Goal: Task Accomplishment & Management: Manage account settings

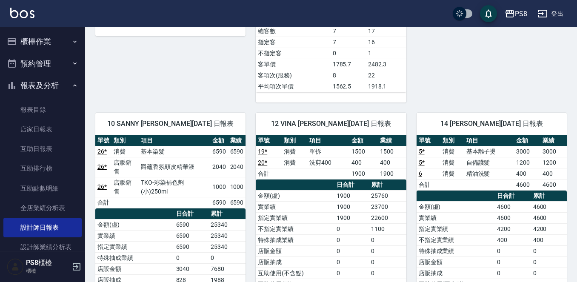
click at [29, 50] on button "櫃檯作業" at bounding box center [42, 42] width 78 height 22
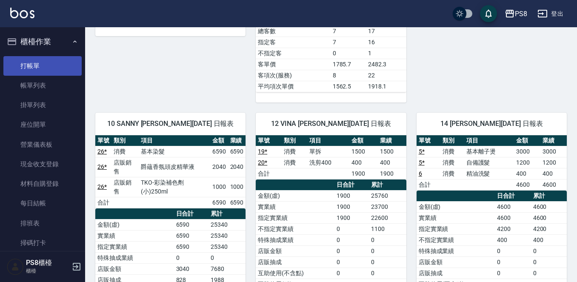
drag, startPoint x: 52, startPoint y: 66, endPoint x: 73, endPoint y: 67, distance: 20.5
click at [52, 65] on link "打帳單" at bounding box center [42, 66] width 78 height 20
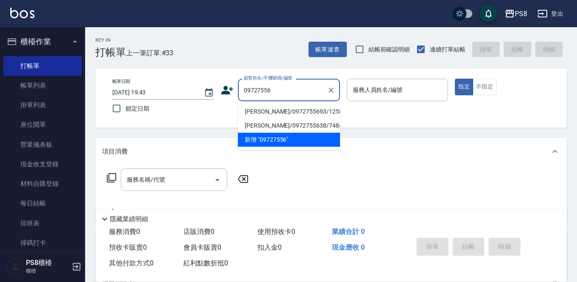
drag, startPoint x: 307, startPoint y: 112, endPoint x: 321, endPoint y: 113, distance: 14.1
click at [306, 112] on li "蘇柏菖/0972755693/12588" at bounding box center [289, 112] width 102 height 14
type input "蘇柏菖/0972755693/12588"
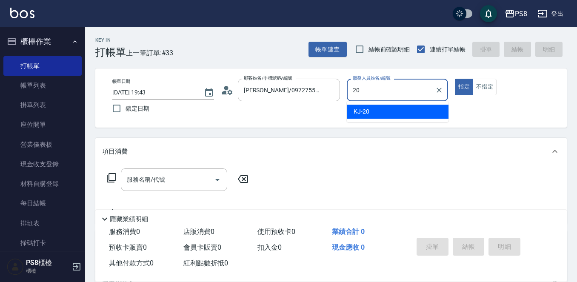
type input "KJ-20"
type button "true"
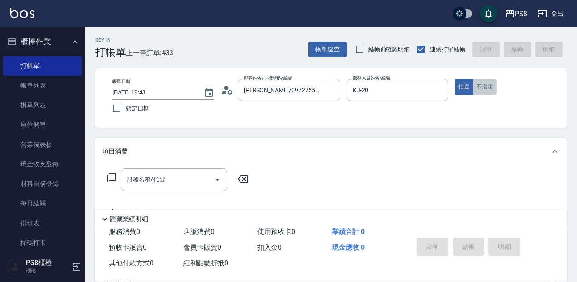
click at [492, 81] on button "不指定" at bounding box center [485, 87] width 24 height 17
click at [166, 181] on input "服務名稱/代號" at bounding box center [168, 179] width 86 height 15
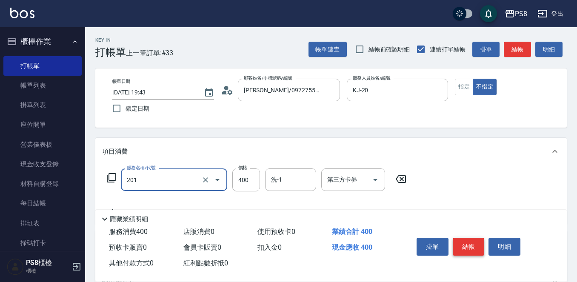
type input "洗剪400(201)"
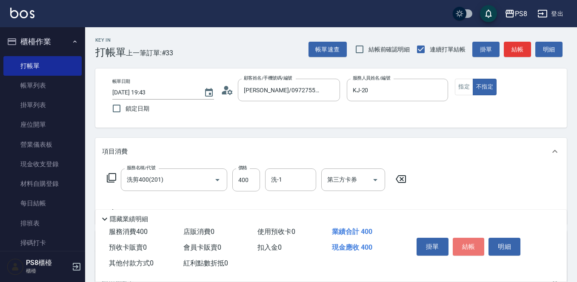
click at [462, 238] on button "結帳" at bounding box center [469, 247] width 32 height 18
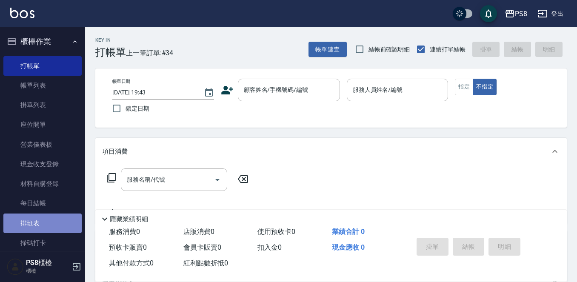
click at [43, 222] on link "排班表" at bounding box center [42, 224] width 78 height 20
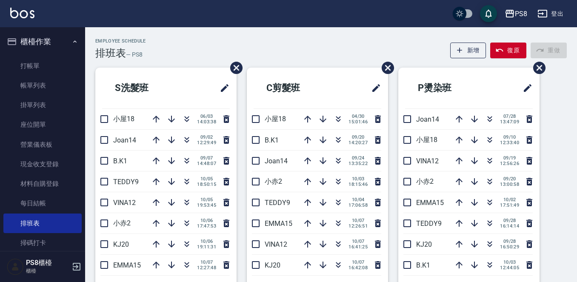
click at [154, 23] on div "PS8 登出" at bounding box center [288, 13] width 577 height 27
click at [339, 221] on icon "button" at bounding box center [338, 223] width 10 height 10
click at [143, 23] on div "PS8 登出" at bounding box center [288, 13] width 577 height 27
click at [333, 225] on icon "button" at bounding box center [338, 223] width 10 height 10
click at [53, 72] on link "打帳單" at bounding box center [42, 66] width 78 height 20
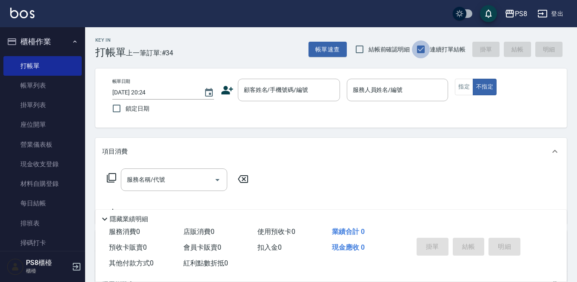
click at [418, 53] on input "連續打單結帳" at bounding box center [421, 49] width 18 height 18
checkbox input "false"
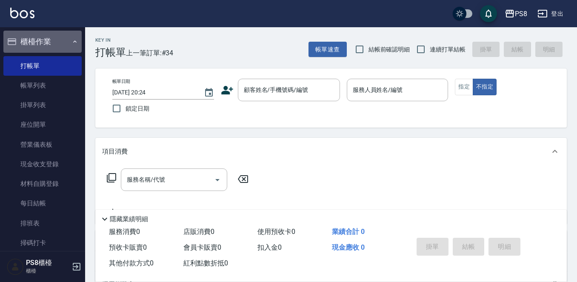
click at [45, 43] on button "櫃檯作業" at bounding box center [42, 42] width 78 height 22
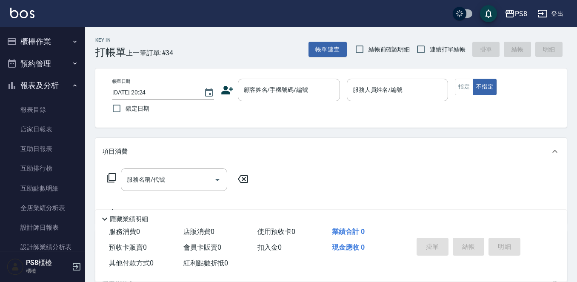
click at [45, 84] on button "報表及分析" at bounding box center [42, 86] width 78 height 22
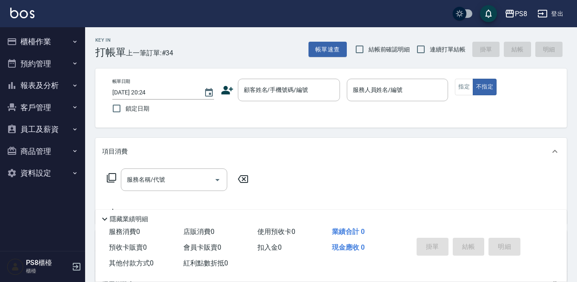
click at [20, 84] on button "報表及分析" at bounding box center [42, 86] width 78 height 22
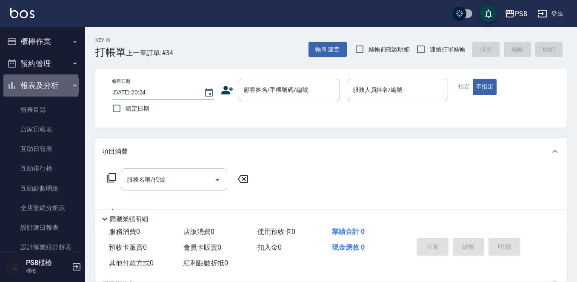
click at [19, 86] on button "報表及分析" at bounding box center [42, 86] width 78 height 22
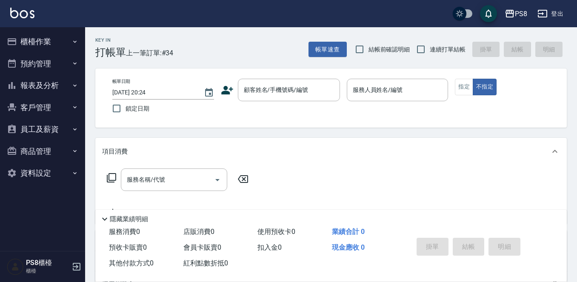
click at [19, 86] on button "報表及分析" at bounding box center [42, 86] width 78 height 22
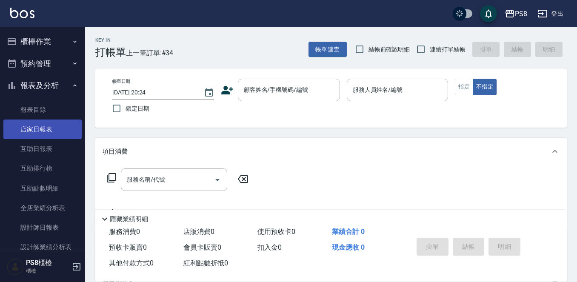
click at [22, 124] on link "店家日報表" at bounding box center [42, 130] width 78 height 20
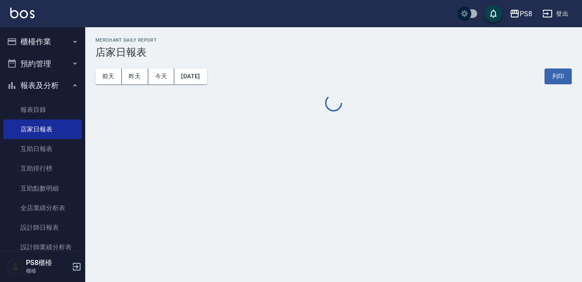
click at [32, 89] on button "報表及分析" at bounding box center [42, 86] width 78 height 22
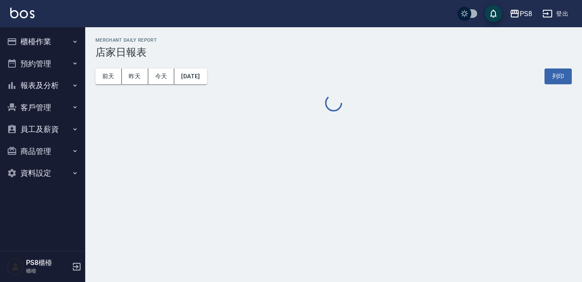
click at [52, 41] on button "櫃檯作業" at bounding box center [42, 42] width 78 height 22
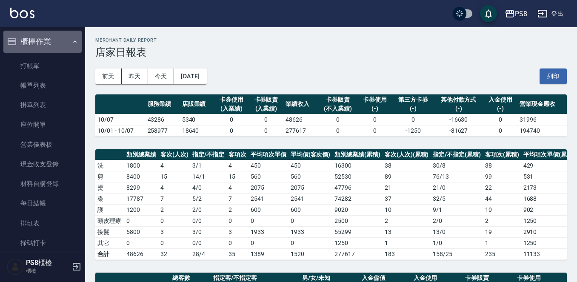
drag, startPoint x: 51, startPoint y: 38, endPoint x: 156, endPoint y: 6, distance: 110.4
click at [51, 38] on button "櫃檯作業" at bounding box center [42, 42] width 78 height 22
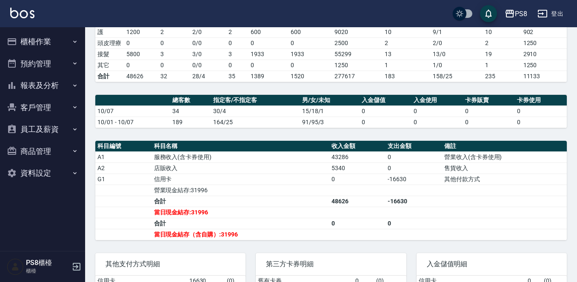
scroll to position [213, 0]
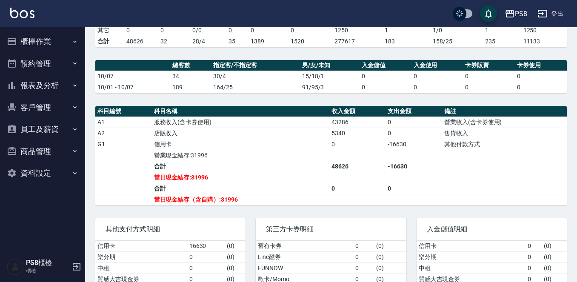
click at [85, 22] on div "PS8 登出" at bounding box center [288, 13] width 577 height 27
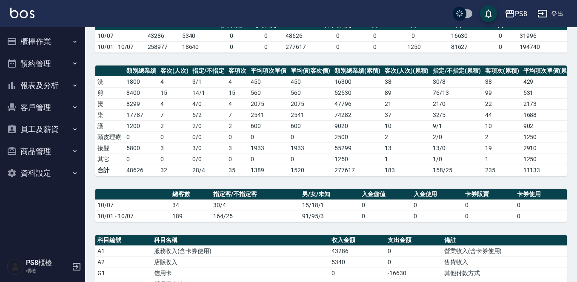
scroll to position [0, 0]
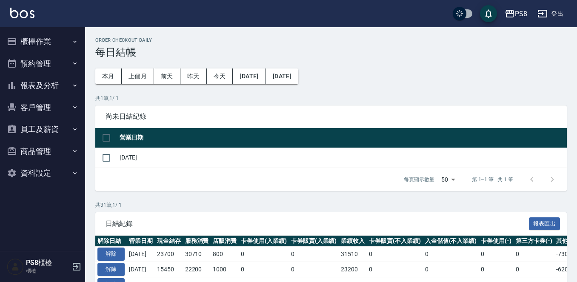
click at [57, 43] on button "櫃檯作業" at bounding box center [42, 42] width 78 height 22
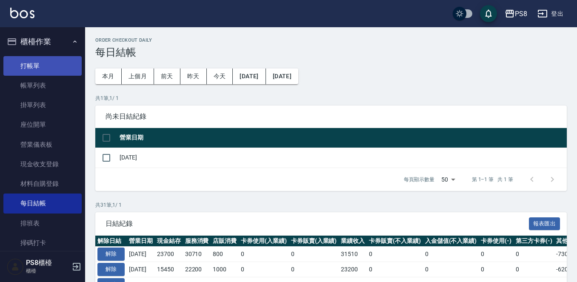
click at [53, 73] on link "打帳單" at bounding box center [42, 66] width 78 height 20
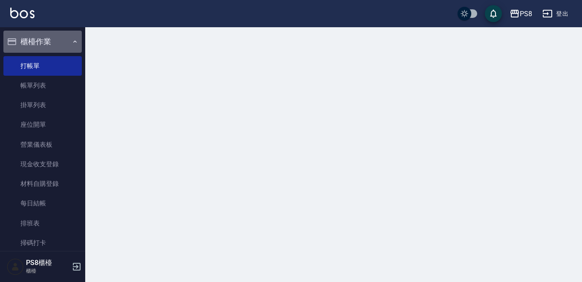
click at [60, 47] on button "櫃檯作業" at bounding box center [42, 42] width 78 height 22
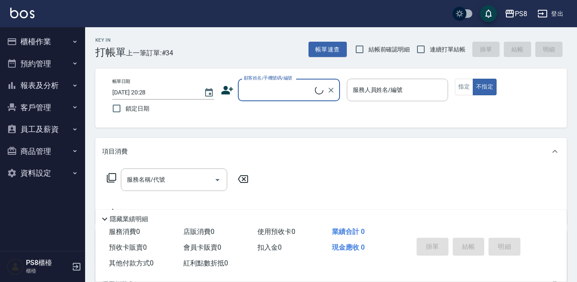
click at [63, 38] on button "櫃檯作業" at bounding box center [42, 42] width 78 height 22
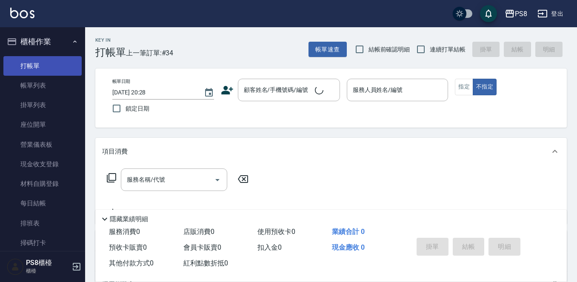
click at [62, 71] on link "打帳單" at bounding box center [42, 66] width 78 height 20
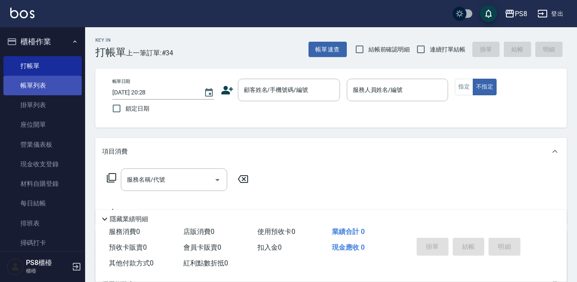
click at [58, 80] on link "帳單列表" at bounding box center [42, 86] width 78 height 20
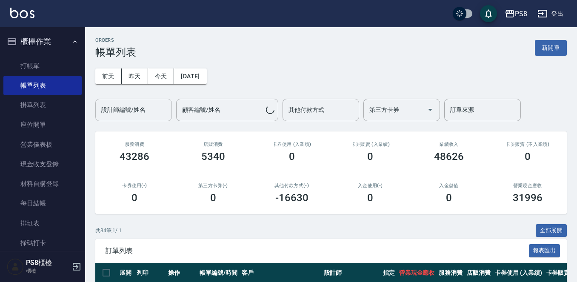
click at [157, 109] on input "設計師編號/姓名" at bounding box center [133, 110] width 69 height 15
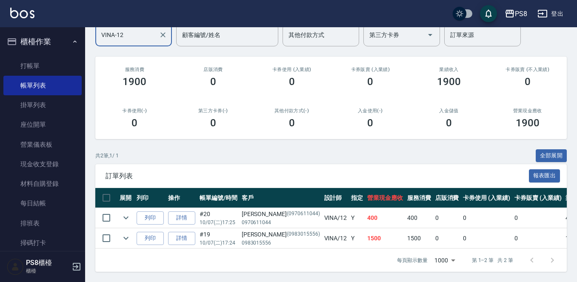
scroll to position [82, 0]
type input "VINA-12"
click at [186, 212] on link "詳情" at bounding box center [181, 218] width 27 height 13
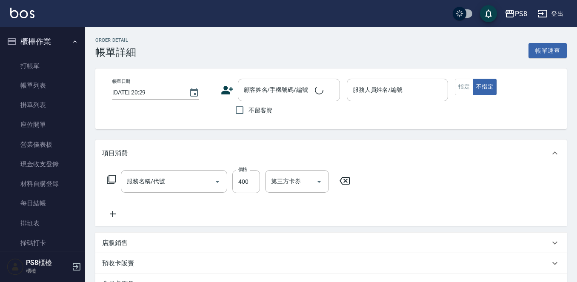
type input "2025/10/07 17:25"
type input "VINA-12"
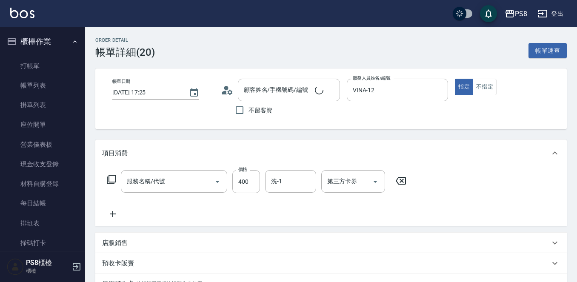
type input "洗剪400(201)"
type input "邱宇能/0970611044/0970611044"
click at [480, 94] on button "不指定" at bounding box center [485, 87] width 24 height 17
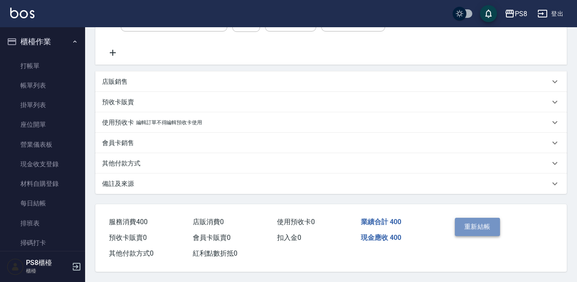
click at [476, 218] on button "重新結帳" at bounding box center [477, 227] width 45 height 18
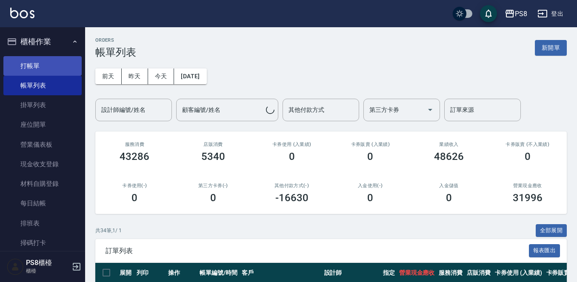
click at [60, 60] on link "打帳單" at bounding box center [42, 66] width 78 height 20
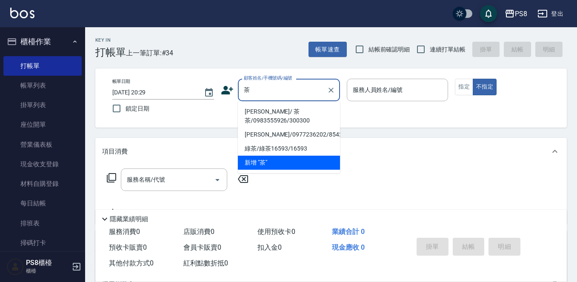
click at [276, 111] on li "曾曉凌 / 茶茶/0983555926/300300" at bounding box center [289, 116] width 102 height 23
type input "曾曉凌 / 茶茶/0983555926/300300"
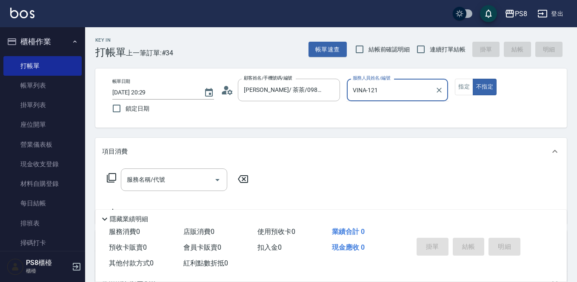
type input "VINA-12"
click at [473, 79] on button "不指定" at bounding box center [485, 87] width 24 height 17
type button "false"
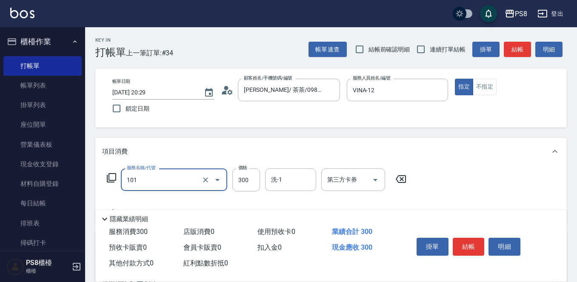
type input "洗髮(101)"
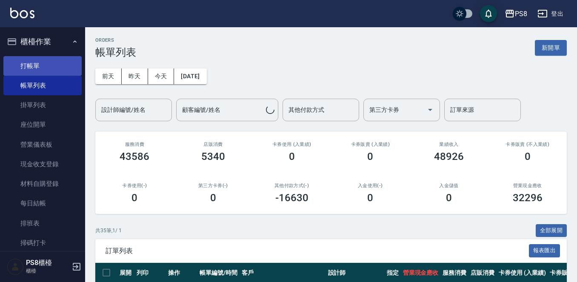
click at [66, 60] on link "打帳單" at bounding box center [42, 66] width 78 height 20
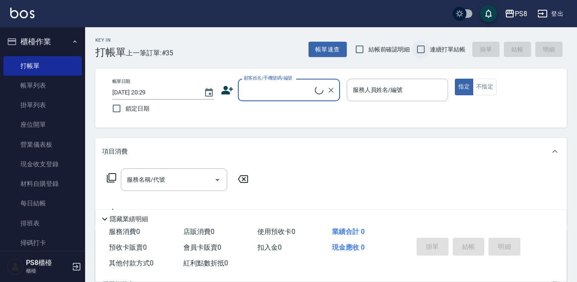
click at [425, 51] on input "連續打單結帳" at bounding box center [421, 49] width 18 height 18
checkbox input "true"
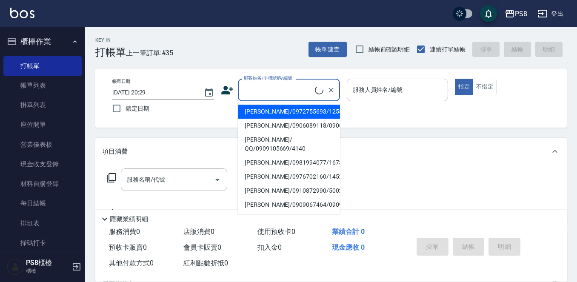
click at [307, 91] on input "顧客姓名/手機號碼/編號" at bounding box center [278, 90] width 73 height 15
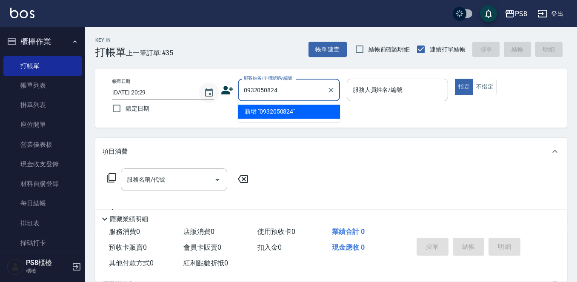
drag, startPoint x: 305, startPoint y: 89, endPoint x: 214, endPoint y: 92, distance: 91.2
click at [214, 92] on div "帳單日期 2025/10/07 20:29 鎖定日期 顧客姓名/手機號碼/編號 0932050824 顧客姓名/手機號碼/編號 服務人員姓名/編號 服務人員姓…" at bounding box center [331, 98] width 451 height 39
type input "0932050824"
click at [232, 90] on icon at bounding box center [227, 90] width 13 height 13
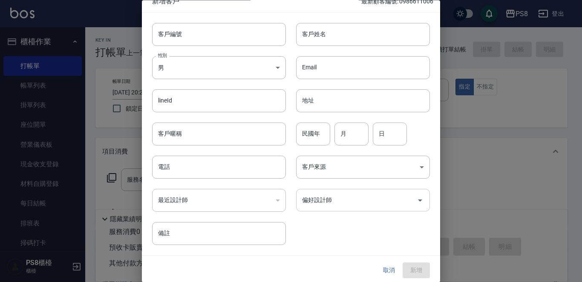
scroll to position [13, 0]
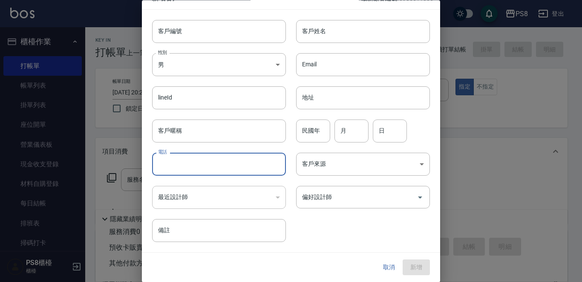
click at [200, 161] on input "電話" at bounding box center [219, 164] width 134 height 23
paste input "0932050824"
type input "0932050824"
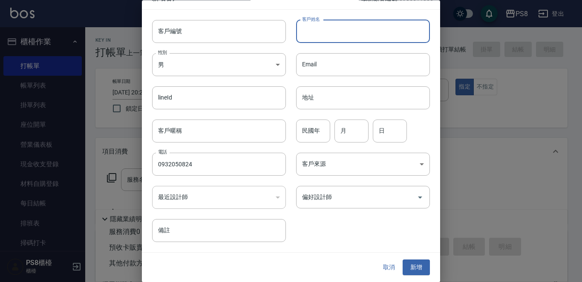
click at [313, 33] on input "客戶姓名" at bounding box center [363, 31] width 134 height 23
type input "X"
type input "ㄨ"
type input "林祐驛"
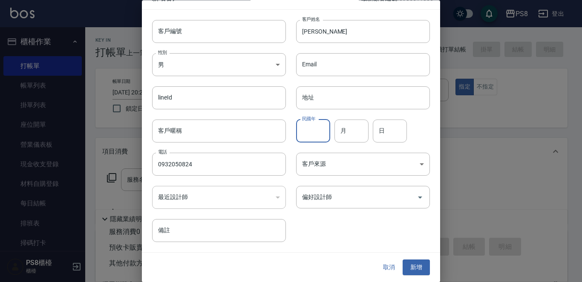
click at [304, 125] on input "民國年" at bounding box center [313, 131] width 34 height 23
type input "87"
type input "09"
type input "02"
click at [406, 262] on button "新增" at bounding box center [415, 268] width 27 height 16
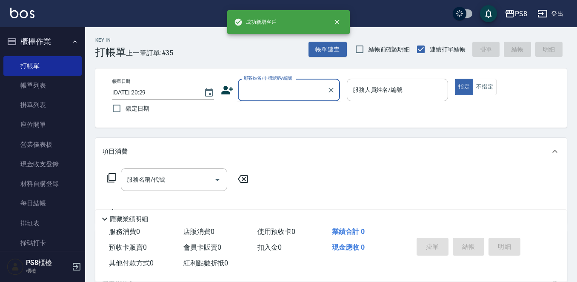
click at [271, 88] on input "顧客姓名/手機號碼/編號" at bounding box center [283, 90] width 82 height 15
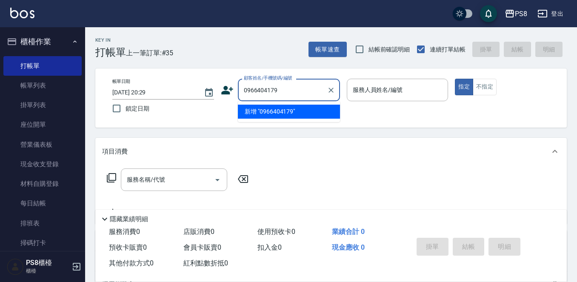
drag, startPoint x: 286, startPoint y: 87, endPoint x: 230, endPoint y: 87, distance: 55.8
click at [230, 87] on div "顧客姓名/手機號碼/編號 0966404179 顧客姓名/手機號碼/編號" at bounding box center [280, 90] width 119 height 23
type input "0966404179"
click at [229, 86] on icon at bounding box center [227, 90] width 13 height 13
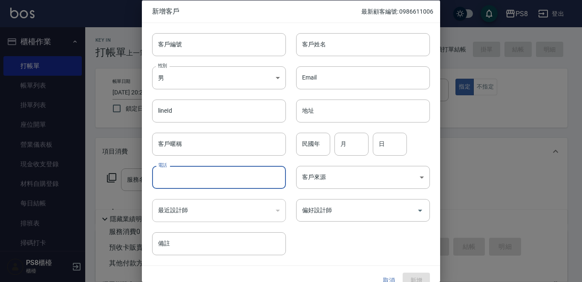
click at [186, 176] on input "電話" at bounding box center [219, 177] width 134 height 23
paste input "0966404179"
type input "0966404179"
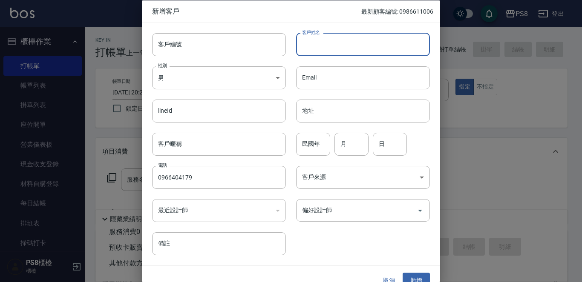
click at [319, 54] on input "客戶姓名" at bounding box center [363, 44] width 134 height 23
type input "李"
click at [300, 17] on div "新增客戶 最新顧客編號: 0986611006" at bounding box center [291, 11] width 298 height 22
click at [316, 135] on input "民國年" at bounding box center [313, 143] width 34 height 23
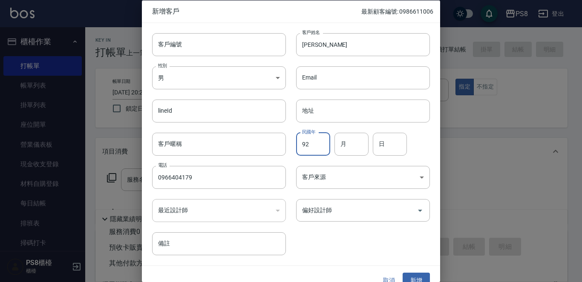
type input "92"
type input "02"
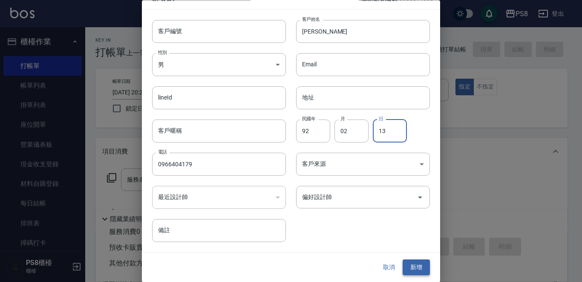
type input "13"
click at [422, 261] on button "新增" at bounding box center [415, 268] width 27 height 16
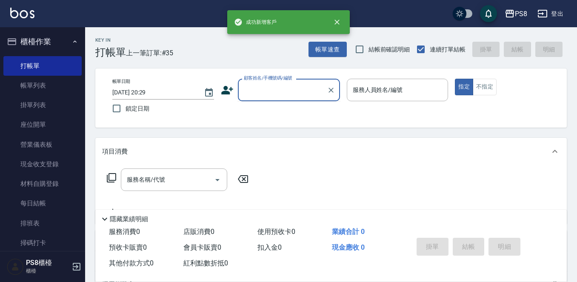
click at [285, 91] on input "顧客姓名/手機號碼/編號" at bounding box center [283, 90] width 82 height 15
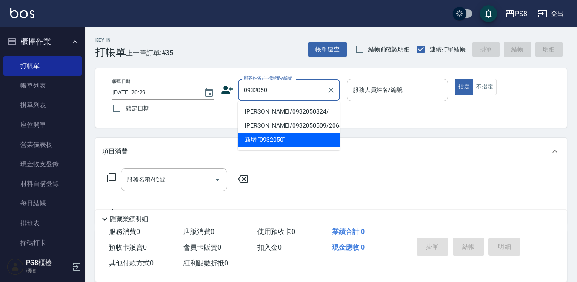
click at [284, 108] on li "林祐驛/0932050824/" at bounding box center [289, 112] width 102 height 14
type input "林祐驛/0932050824/"
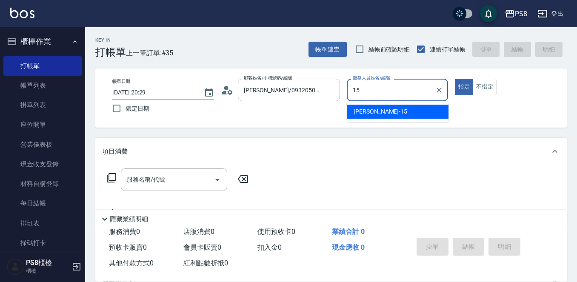
type input "EMMA-15"
type button "true"
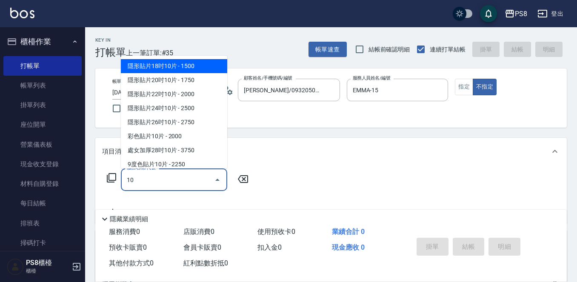
type input "1"
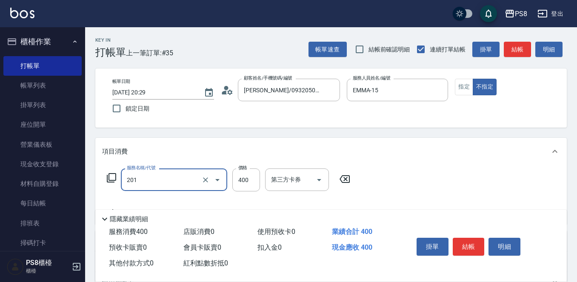
type input "洗剪400(201)"
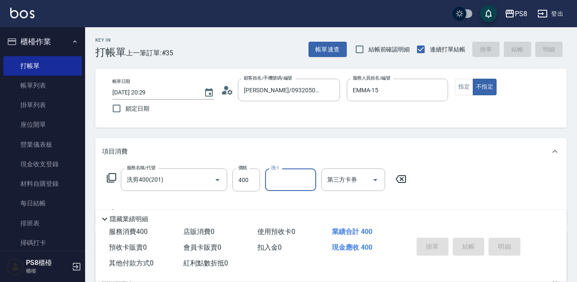
type input "2025/10/07 20:31"
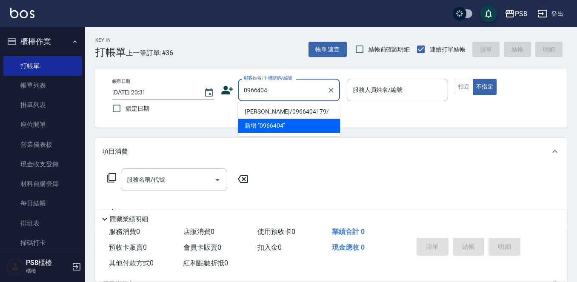
click at [284, 108] on li "李/0966404179/" at bounding box center [289, 112] width 102 height 14
type input "李/0966404179/"
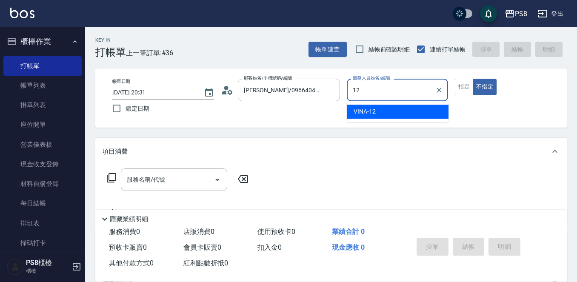
type input "VINA-12"
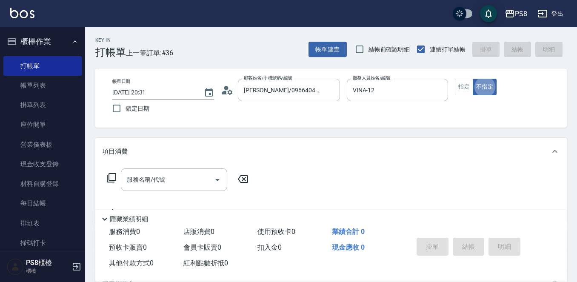
type button "false"
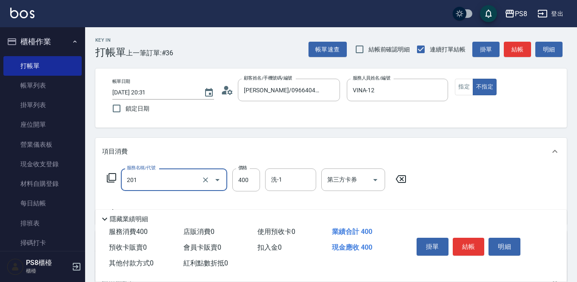
type input "洗剪400(201)"
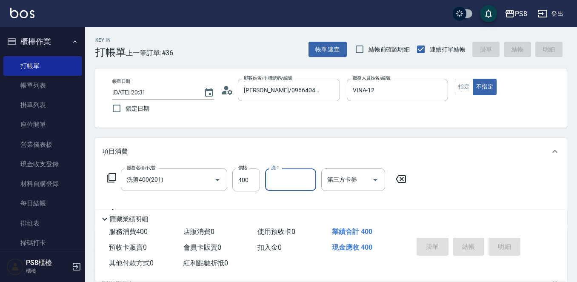
type input "2025/10/07 20:32"
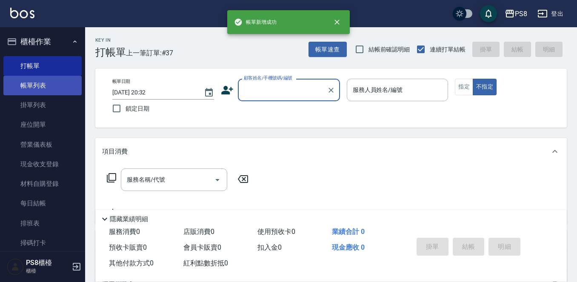
click at [63, 84] on link "帳單列表" at bounding box center [42, 86] width 78 height 20
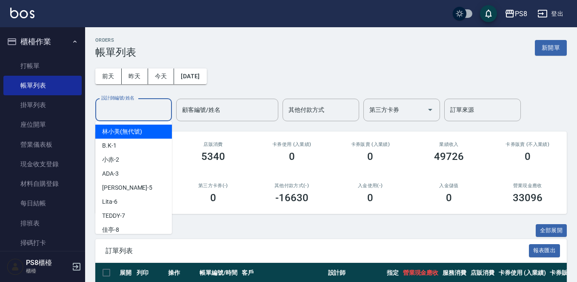
click at [126, 113] on input "設計師編號/姓名" at bounding box center [133, 110] width 69 height 15
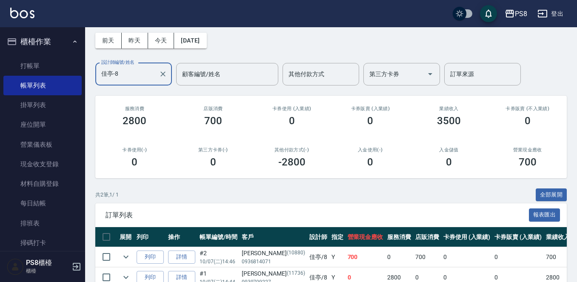
scroll to position [82, 0]
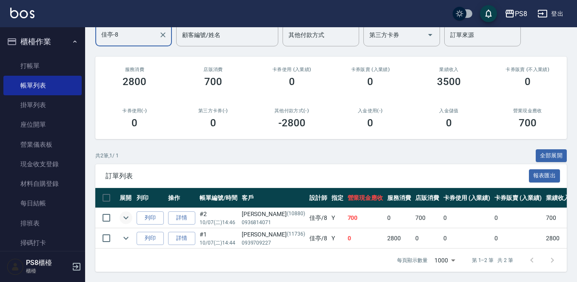
type input "佳亭-8"
click at [129, 213] on icon "expand row" at bounding box center [126, 218] width 10 height 10
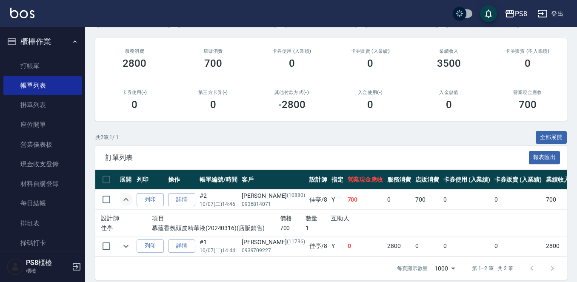
scroll to position [108, 0]
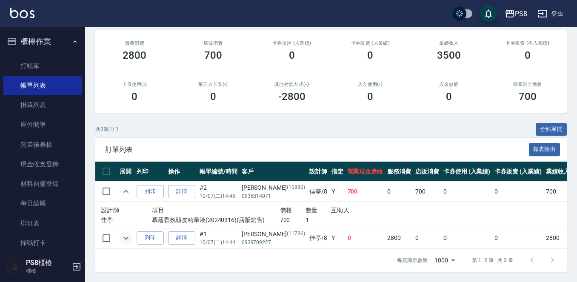
click at [120, 232] on button "expand row" at bounding box center [126, 238] width 13 height 13
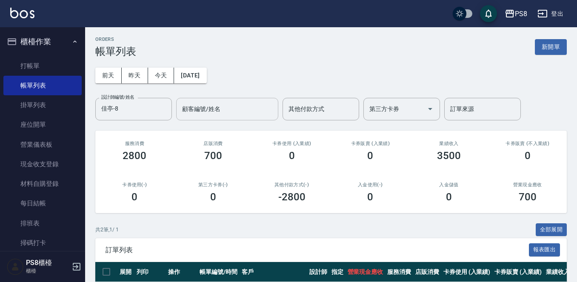
scroll to position [0, 0]
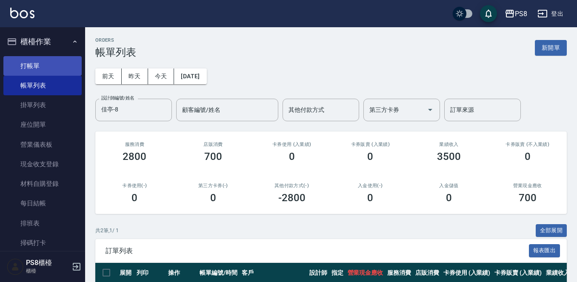
click at [60, 63] on link "打帳單" at bounding box center [42, 66] width 78 height 20
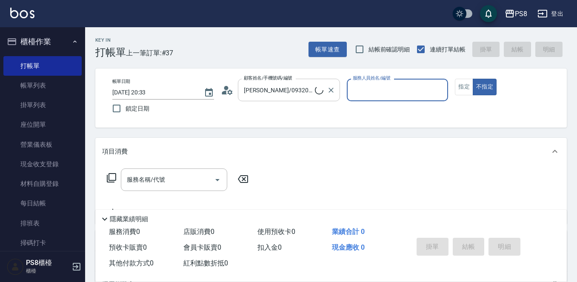
type input "劉芷伶/0908290713/20"
type input "KJ-20"
click at [331, 89] on icon "Clear" at bounding box center [331, 90] width 9 height 9
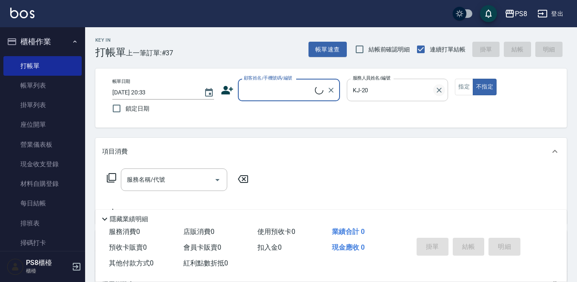
click at [439, 93] on icon "Clear" at bounding box center [439, 90] width 9 height 9
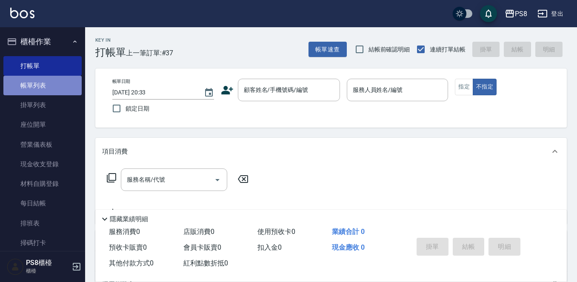
click at [45, 80] on link "帳單列表" at bounding box center [42, 86] width 78 height 20
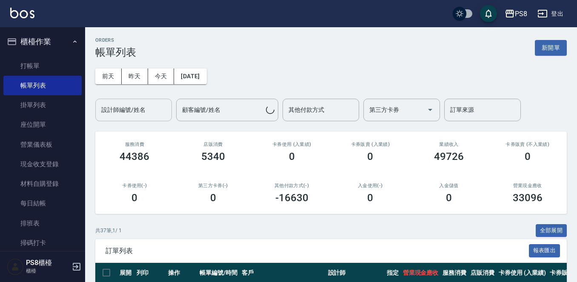
click at [156, 111] on input "設計師編號/姓名" at bounding box center [133, 110] width 69 height 15
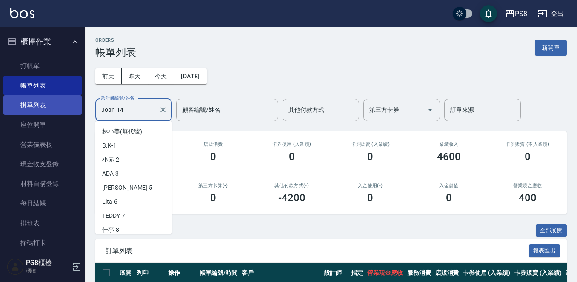
scroll to position [73, 0]
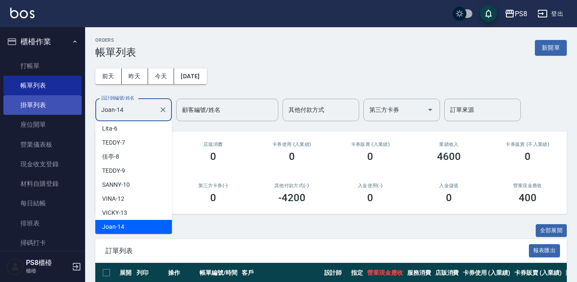
drag, startPoint x: 134, startPoint y: 109, endPoint x: 37, endPoint y: 101, distance: 97.0
click at [37, 101] on div "PS8 登出 櫃檯作業 打帳單 帳單列表 掛單列表 座位開單 營業儀表板 現金收支登錄 材料自購登錄 每日結帳 排班表 掃碼打卡 預約管理 預約管理 單日預約…" at bounding box center [288, 178] width 577 height 357
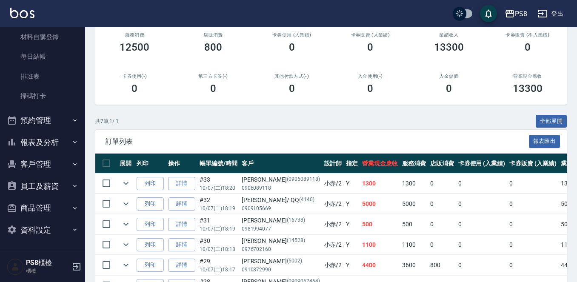
scroll to position [14, 0]
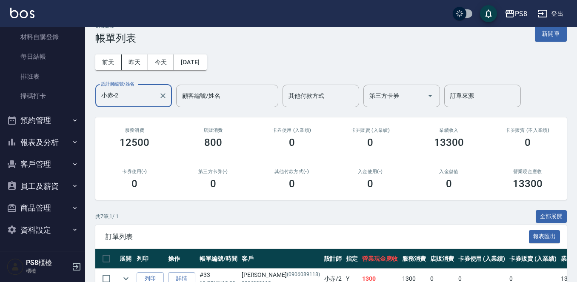
drag, startPoint x: 109, startPoint y: 98, endPoint x: 82, endPoint y: 88, distance: 29.3
click at [93, 94] on div "ORDERS 帳單列表 新開單 前天 昨天 今天 2025/10/07 設計師編號/姓名 小赤-2 設計師編號/姓名 顧客編號/姓名 顧客編號/姓名 其他付款…" at bounding box center [331, 229] width 492 height 432
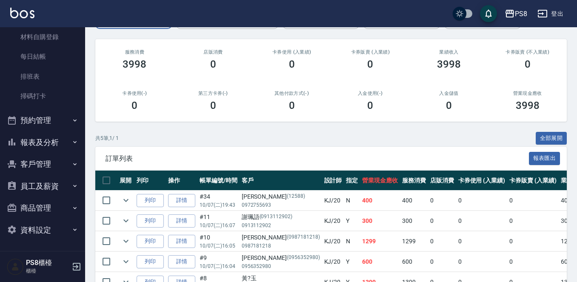
scroll to position [143, 0]
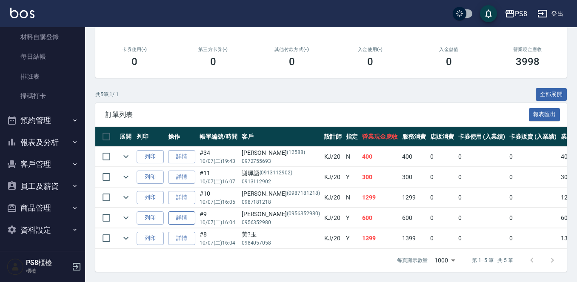
type input "KJ-20"
click at [176, 212] on link "詳情" at bounding box center [181, 218] width 27 height 13
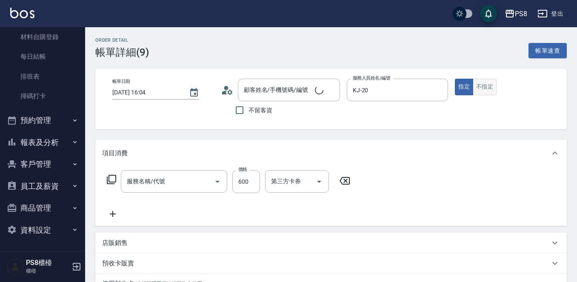
type input "2025/10/07 16:04"
type input "KJ-20"
type input "精油+去角質(110)"
type input "許淑惠/0956352980/0956352980"
click at [486, 89] on button "不指定" at bounding box center [485, 87] width 24 height 17
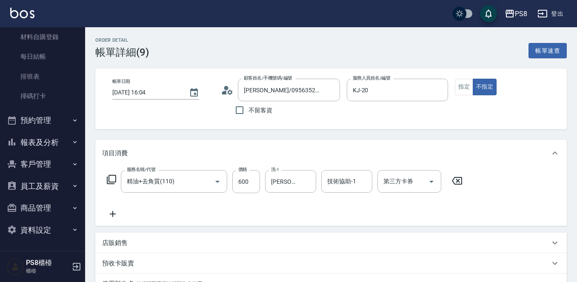
scroll to position [165, 0]
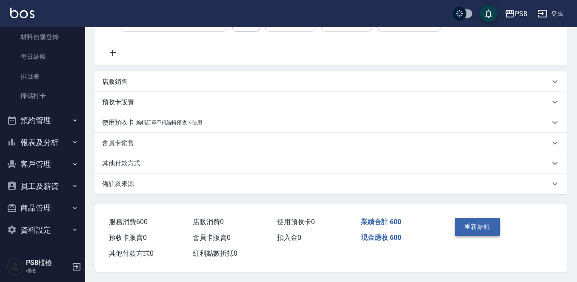
click at [485, 218] on button "重新結帳" at bounding box center [477, 227] width 45 height 18
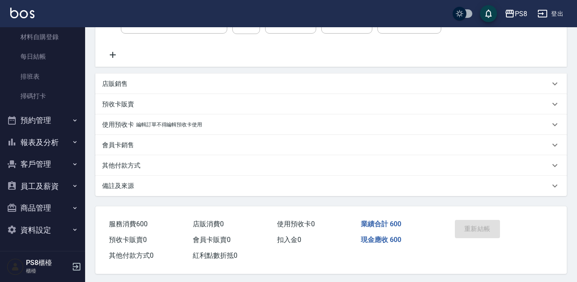
scroll to position [124, 0]
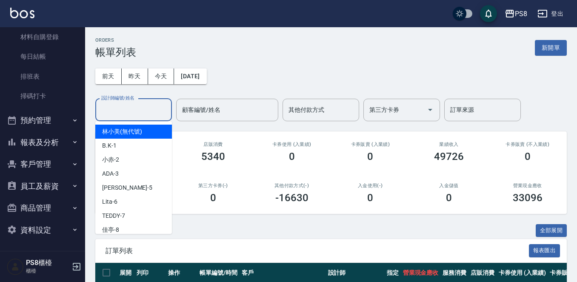
click at [144, 111] on div "設計師編號/姓名 設計師編號/姓名" at bounding box center [133, 110] width 77 height 23
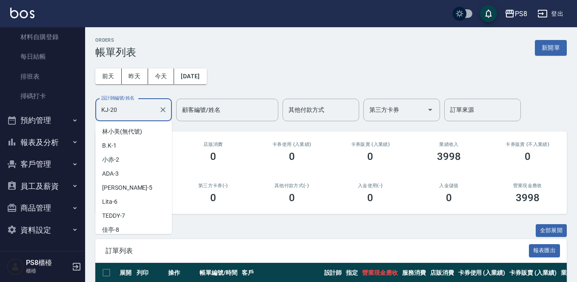
drag, startPoint x: 123, startPoint y: 106, endPoint x: 54, endPoint y: 106, distance: 69.0
click at [55, 106] on div "PS8 登出 櫃檯作業 打帳單 帳單列表 掛單列表 座位開單 營業儀表板 現金收支登錄 材料自購登錄 每日結帳 排班表 掃碼打卡 預約管理 預約管理 單日預約…" at bounding box center [288, 209] width 577 height 419
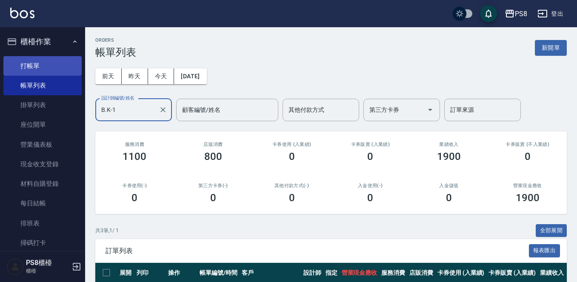
type input "B.K-1"
click at [71, 72] on link "打帳單" at bounding box center [42, 66] width 78 height 20
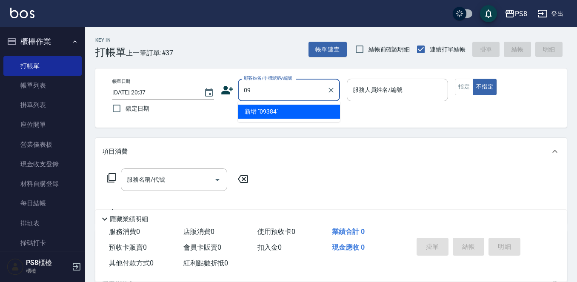
type input "0"
type input "5"
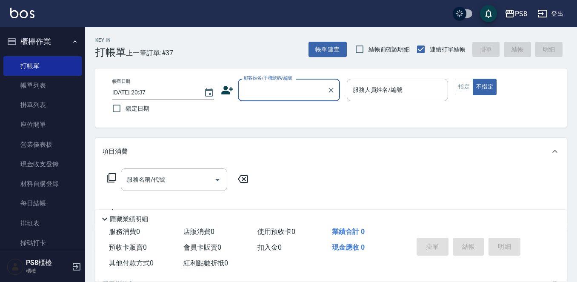
type input "J"
type input "ㄨ"
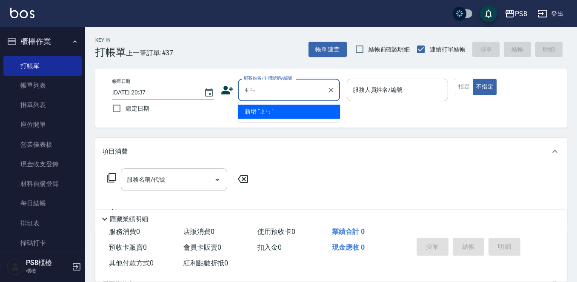
type input "鎮"
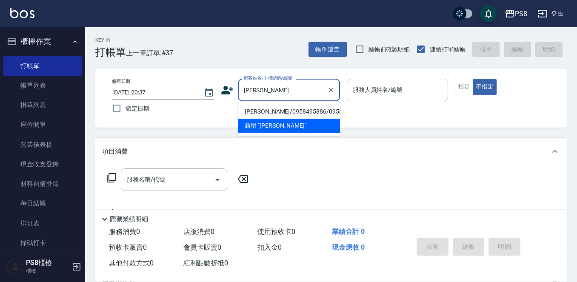
click at [252, 113] on li "鄭揚霖/0958495886/0958495886" at bounding box center [289, 112] width 102 height 14
type input "鄭揚霖/0958495886/0958495886"
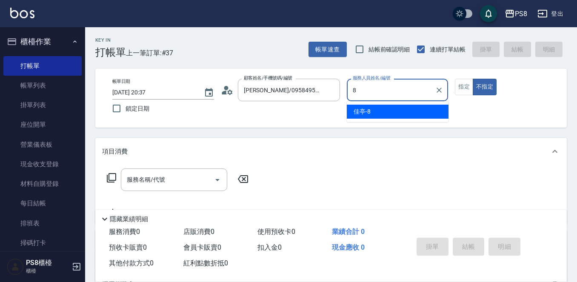
type input "佳亭-8"
type button "false"
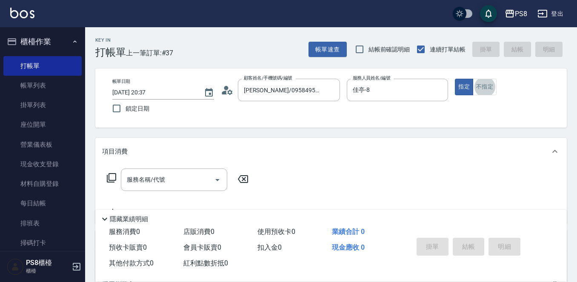
scroll to position [17, 0]
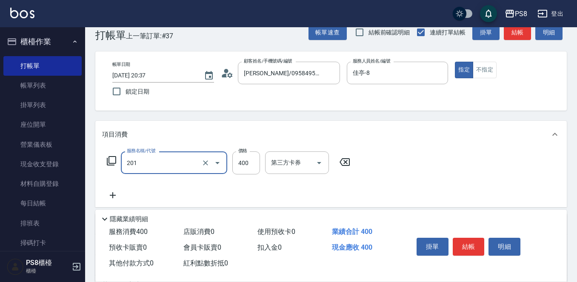
type input "洗剪400(201)"
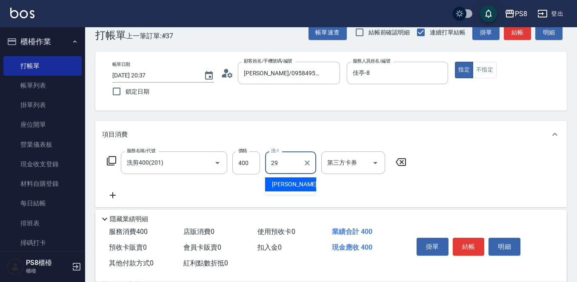
type input "戴韋全-29"
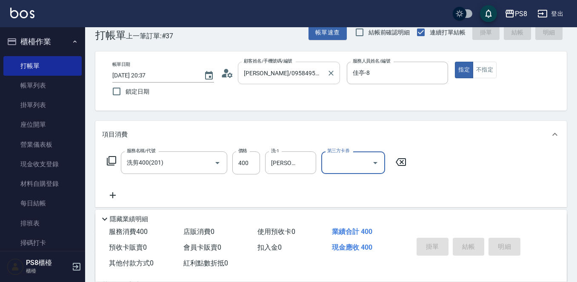
type input "2025/10/07 20:38"
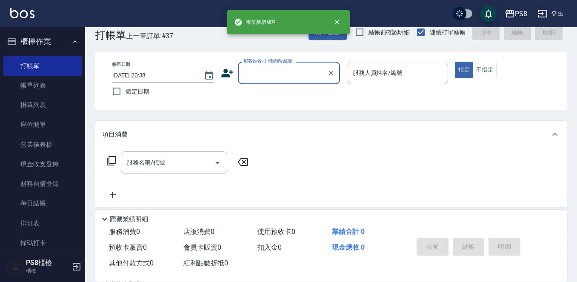
scroll to position [0, 0]
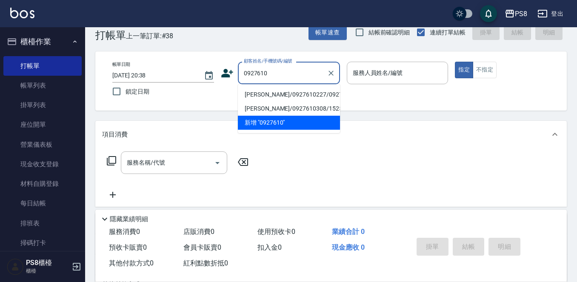
click at [261, 97] on li "梁玹彬/0927610227/0927610227" at bounding box center [289, 95] width 102 height 14
type input "梁玹彬/0927610227/0927610227"
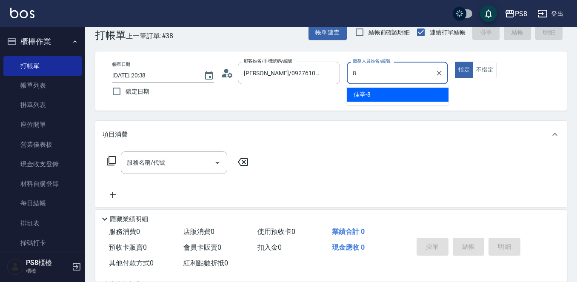
type input "佳亭-8"
type button "true"
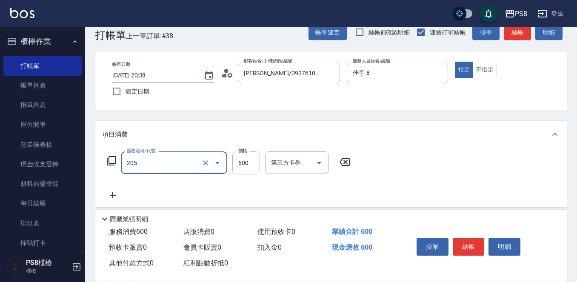
type input "A級洗剪600(205)"
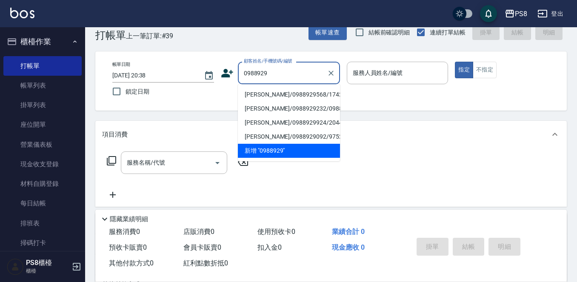
click at [261, 97] on li "林崇正/0988929568/17422" at bounding box center [289, 95] width 102 height 14
type input "林崇正/0988929568/17422"
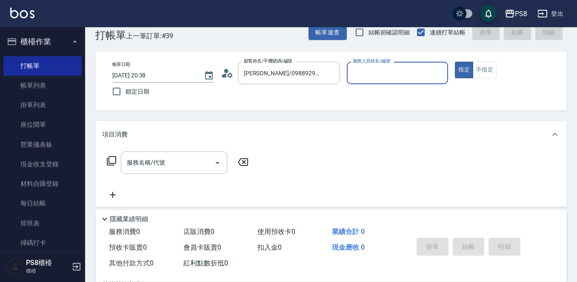
type input "佳亭-8"
click at [455, 62] on button "指定" at bounding box center [464, 70] width 18 height 17
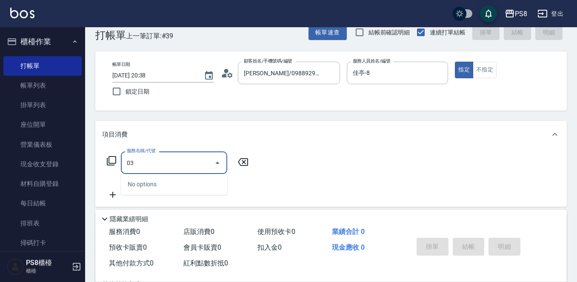
type input "0"
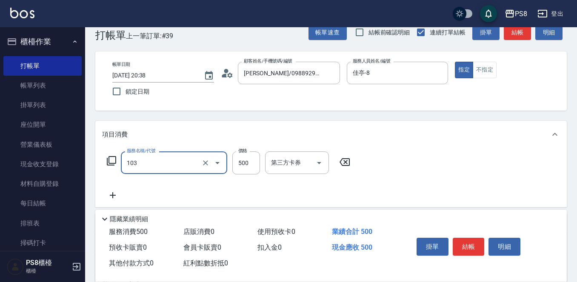
type input "B級洗剪500(103)"
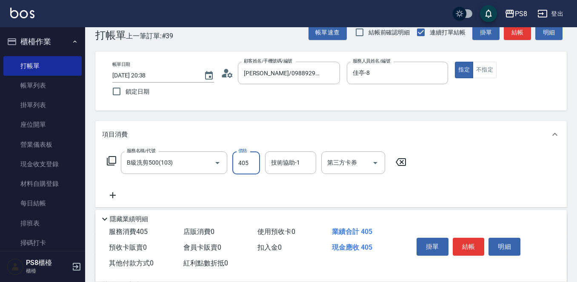
type input "405"
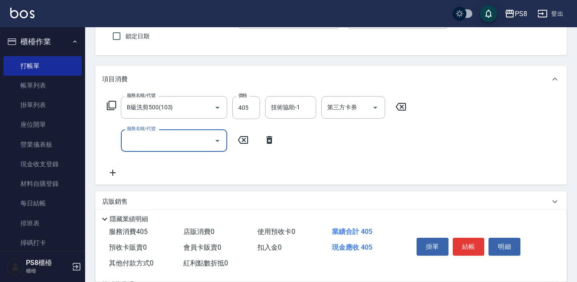
scroll to position [145, 0]
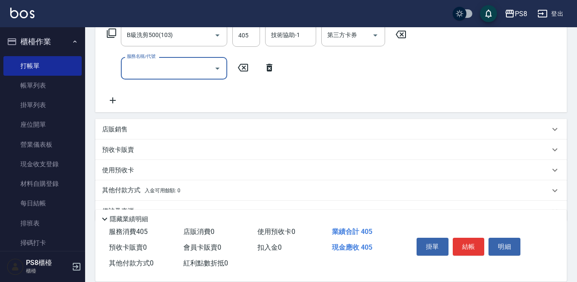
click at [272, 70] on icon at bounding box center [270, 68] width 6 height 8
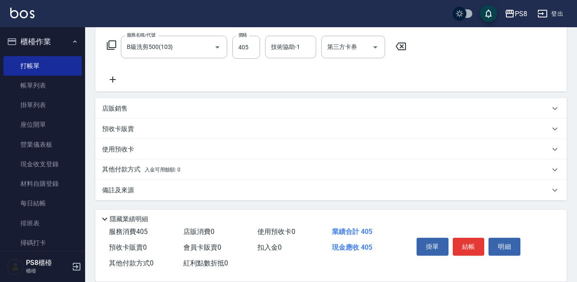
scroll to position [133, 0]
click at [132, 111] on div "店販銷售" at bounding box center [326, 108] width 448 height 9
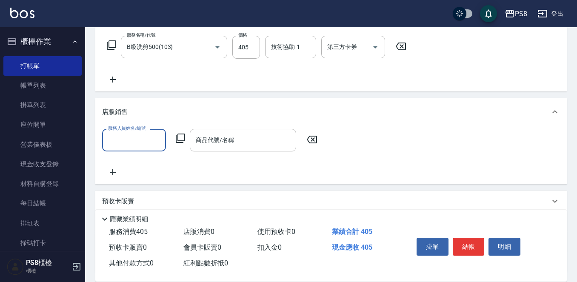
scroll to position [0, 0]
type input "佳亭-8"
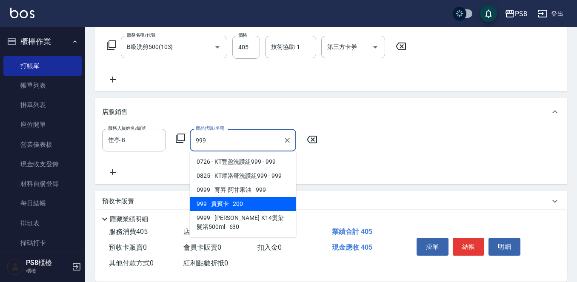
click at [193, 202] on span "999 - 貴賓卡 - 200" at bounding box center [243, 204] width 106 height 14
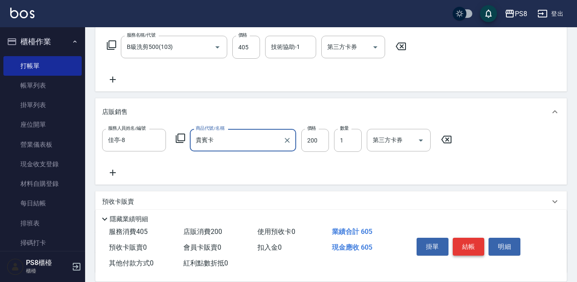
type input "貴賓卡"
click at [466, 249] on button "結帳" at bounding box center [469, 247] width 32 height 18
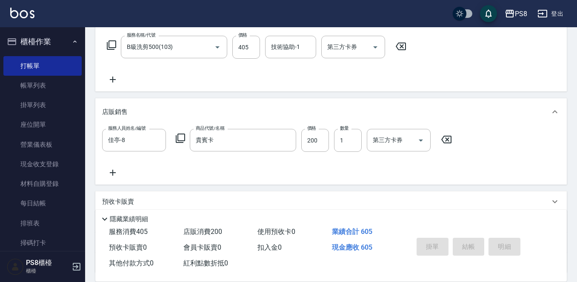
type input "2025/10/07 20:39"
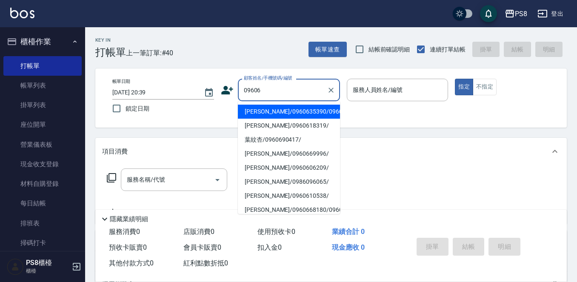
click at [286, 115] on li "陳柏谷/0960635390/0960635390" at bounding box center [289, 112] width 102 height 14
type input "陳柏谷/0960635390/0960635390"
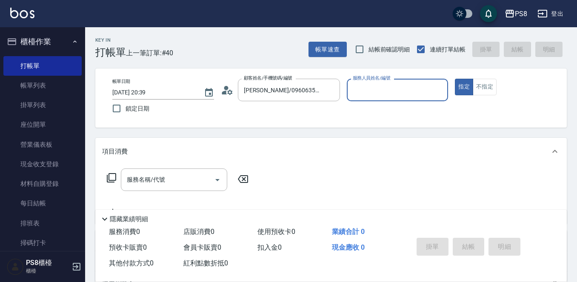
type input "佳亭-8"
click at [455, 79] on button "指定" at bounding box center [464, 87] width 18 height 17
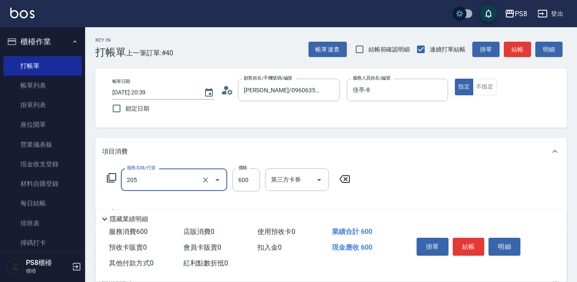
type input "A級洗剪600(205)"
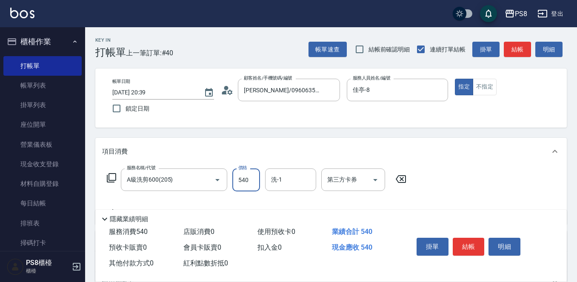
type input "540"
click at [467, 239] on button "結帳" at bounding box center [469, 247] width 32 height 18
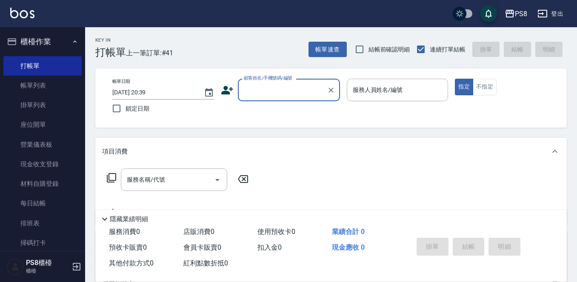
click at [50, 43] on button "櫃檯作業" at bounding box center [42, 42] width 78 height 22
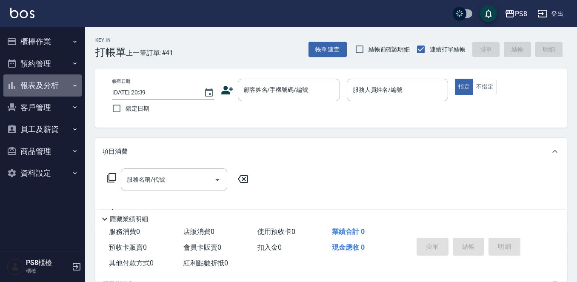
click at [51, 80] on button "報表及分析" at bounding box center [42, 86] width 78 height 22
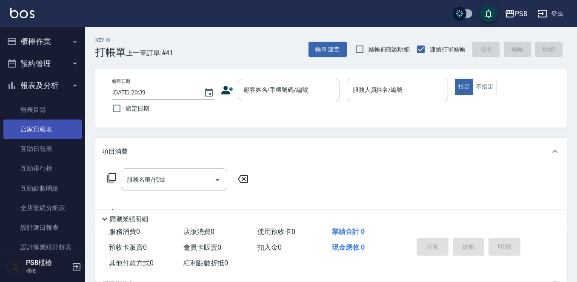
click at [45, 130] on link "店家日報表" at bounding box center [42, 130] width 78 height 20
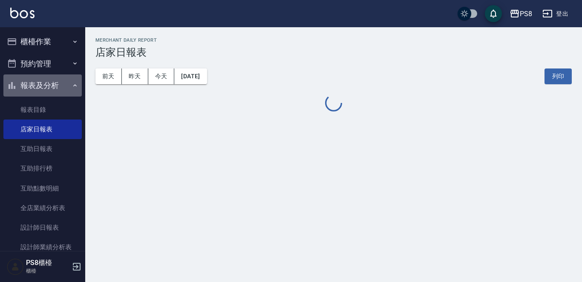
click at [51, 87] on button "報表及分析" at bounding box center [42, 86] width 78 height 22
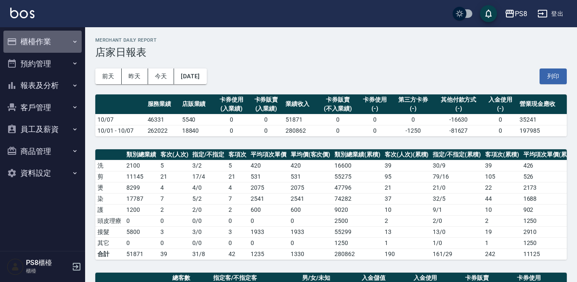
click at [49, 39] on button "櫃檯作業" at bounding box center [42, 42] width 78 height 22
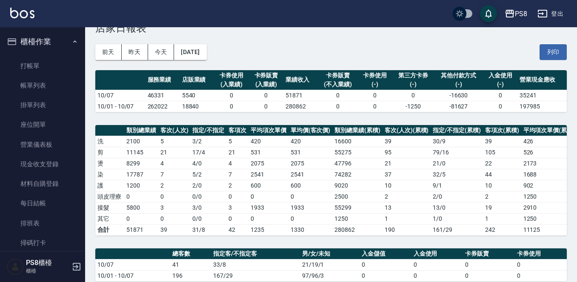
scroll to position [255, 0]
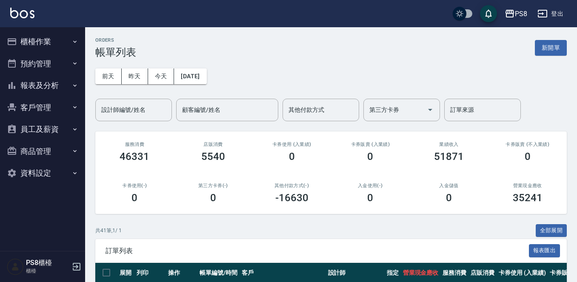
click at [144, 112] on div "設計師編號/姓名 設計師編號/姓名" at bounding box center [133, 110] width 77 height 23
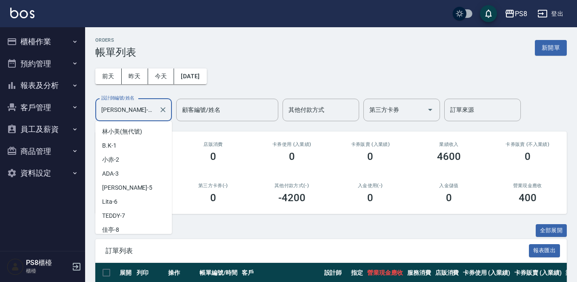
drag, startPoint x: 130, startPoint y: 112, endPoint x: 58, endPoint y: 94, distance: 74.8
click at [69, 103] on div "PS8 登出 櫃檯作業 打帳單 帳單列表 掛單列表 座位開單 營業儀表板 現金收支登錄 材料自購登錄 每日結帳 排班表 掃碼打卡 預約管理 預約管理 單日預約…" at bounding box center [288, 178] width 577 height 357
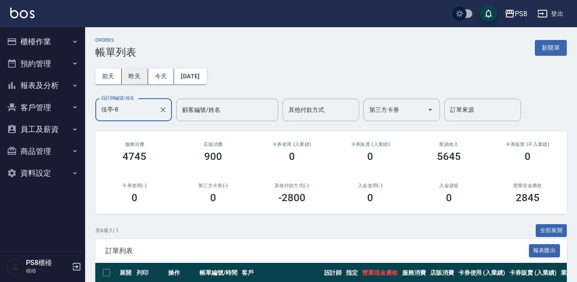
type input "佳亭-8"
click at [137, 72] on button "昨天" at bounding box center [135, 77] width 26 height 16
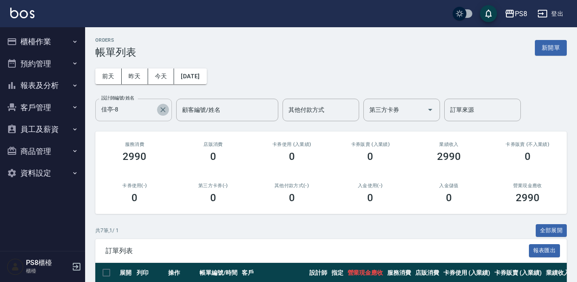
click at [160, 111] on icon "Clear" at bounding box center [163, 110] width 9 height 9
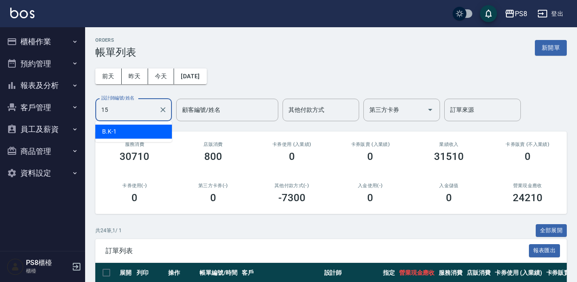
type input "EMMA-15"
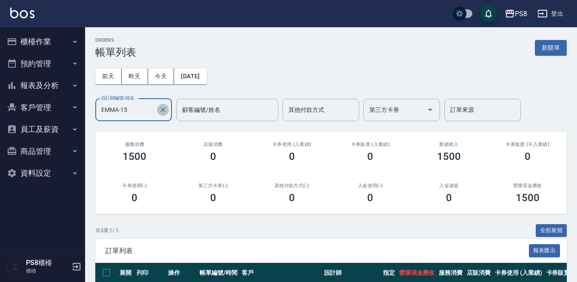
click at [164, 111] on icon "Clear" at bounding box center [163, 109] width 5 height 5
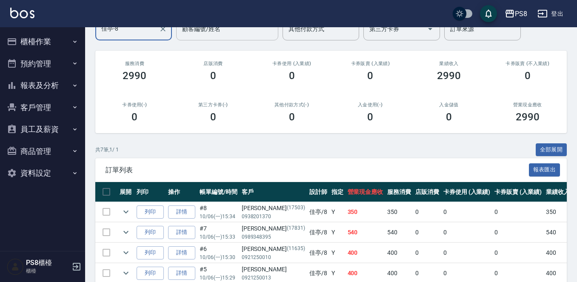
scroll to position [14, 0]
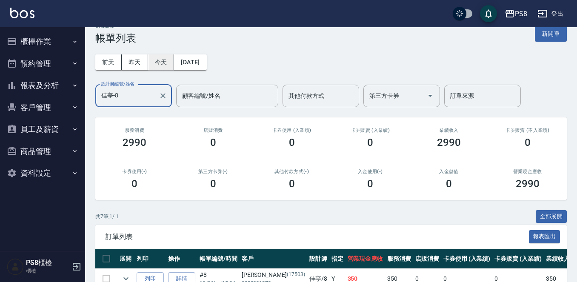
type input "佳亭-8"
click at [163, 65] on button "今天" at bounding box center [161, 63] width 26 height 16
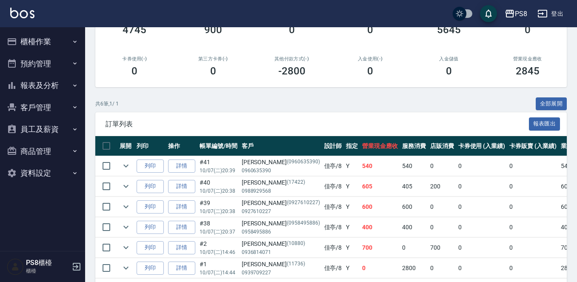
scroll to position [164, 0]
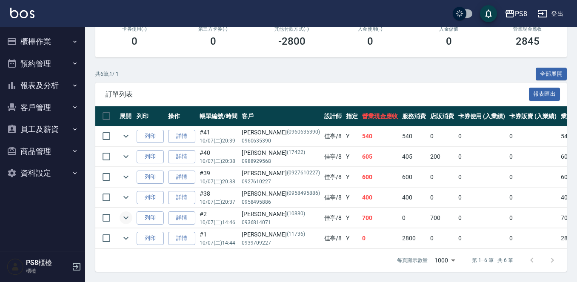
click at [124, 213] on icon "expand row" at bounding box center [126, 218] width 10 height 10
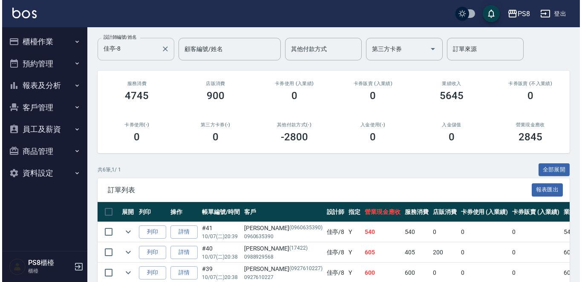
scroll to position [0, 0]
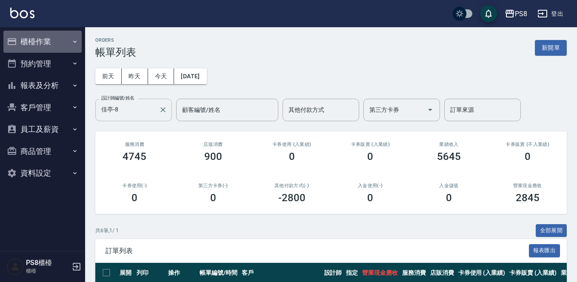
click at [40, 45] on button "櫃檯作業" at bounding box center [42, 42] width 78 height 22
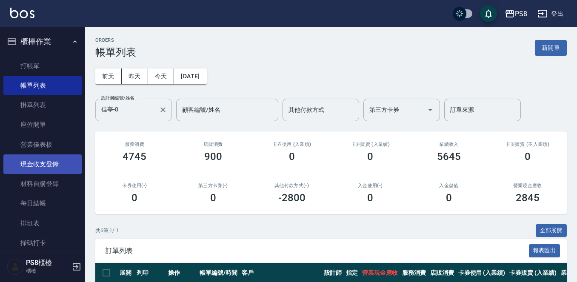
drag, startPoint x: 32, startPoint y: 201, endPoint x: 34, endPoint y: 164, distance: 36.3
click at [32, 201] on link "每日結帳" at bounding box center [42, 204] width 78 height 20
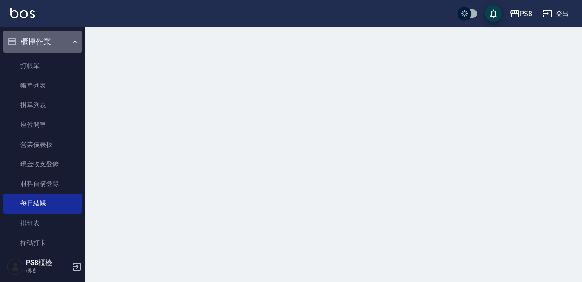
click at [43, 46] on button "櫃檯作業" at bounding box center [42, 42] width 78 height 22
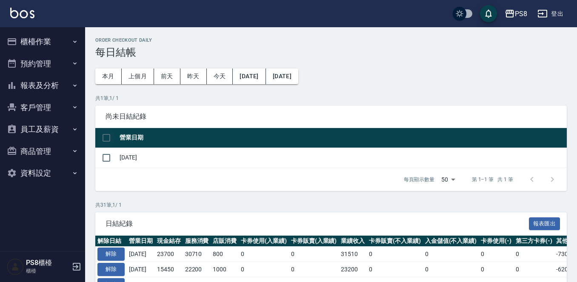
click at [108, 136] on input "checkbox" at bounding box center [107, 138] width 18 height 18
checkbox input "true"
click at [109, 158] on input "checkbox" at bounding box center [107, 158] width 18 height 18
checkbox input "false"
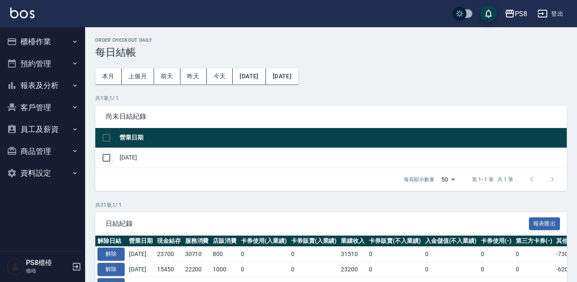
click at [102, 158] on input "checkbox" at bounding box center [107, 158] width 18 height 18
checkbox input "true"
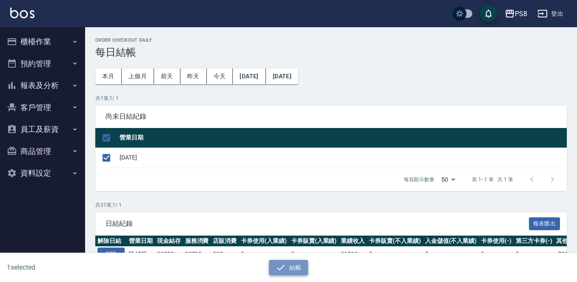
click at [282, 261] on button "結帳" at bounding box center [289, 268] width 40 height 16
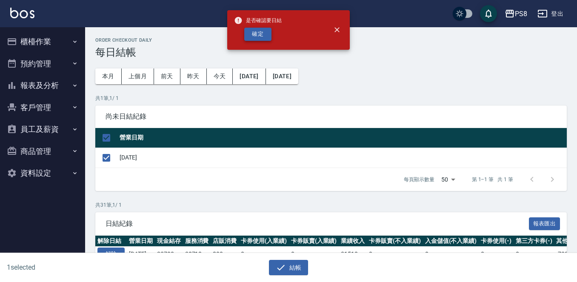
click at [262, 29] on button "確定" at bounding box center [257, 34] width 27 height 13
checkbox input "false"
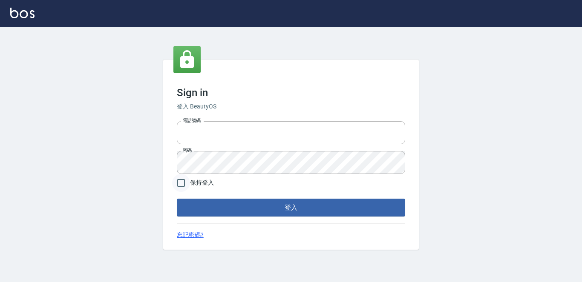
type input "2419711"
click at [185, 179] on input "保持登入" at bounding box center [181, 183] width 18 height 18
checkbox input "true"
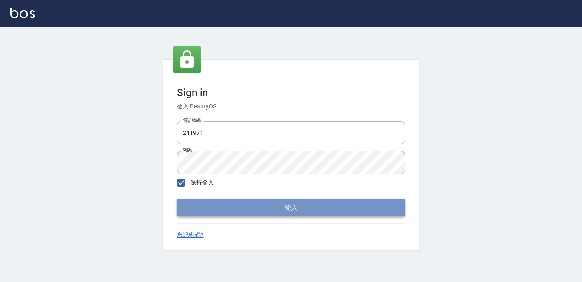
click at [192, 200] on button "登入" at bounding box center [291, 208] width 228 height 18
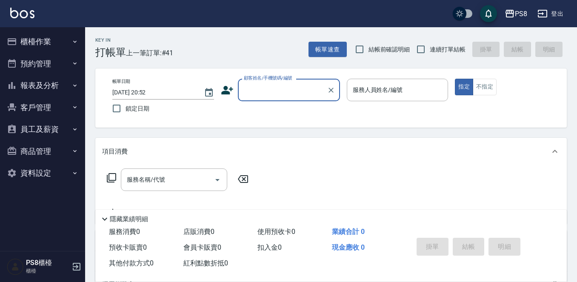
click at [53, 45] on button "櫃檯作業" at bounding box center [42, 42] width 78 height 22
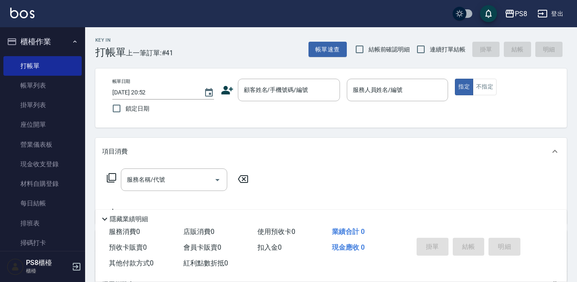
click at [46, 44] on button "櫃檯作業" at bounding box center [42, 42] width 78 height 22
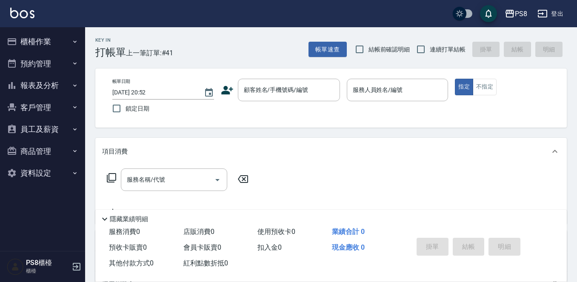
click at [34, 86] on button "報表及分析" at bounding box center [42, 86] width 78 height 22
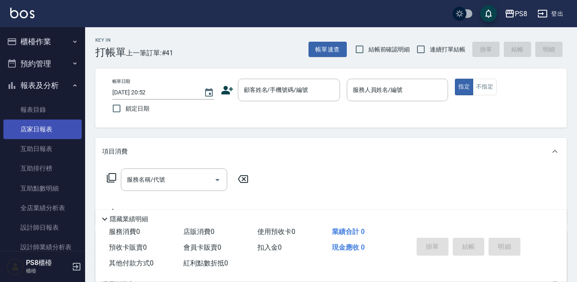
drag, startPoint x: 42, startPoint y: 127, endPoint x: 45, endPoint y: 94, distance: 33.3
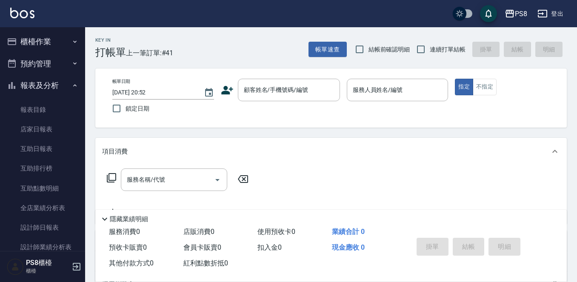
click at [42, 126] on link "店家日報表" at bounding box center [42, 130] width 78 height 20
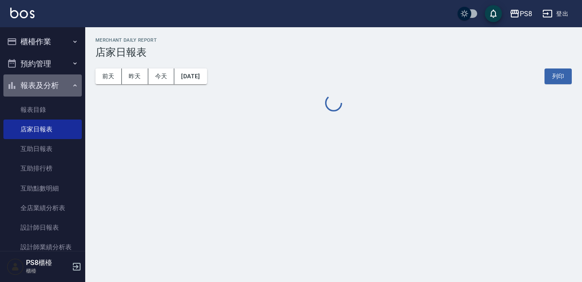
click at [46, 88] on button "報表及分析" at bounding box center [42, 86] width 78 height 22
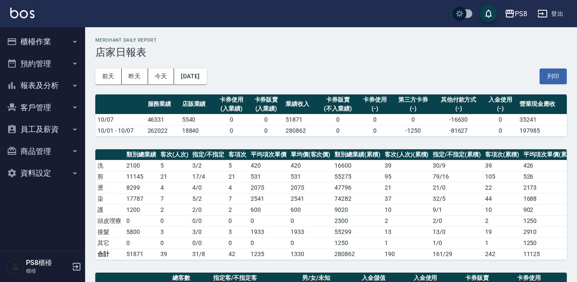
click at [50, 89] on button "報表及分析" at bounding box center [42, 86] width 78 height 22
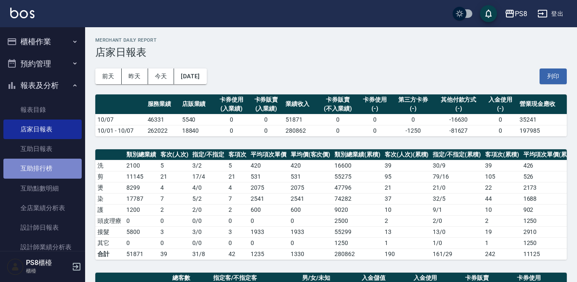
click at [54, 169] on link "互助排行榜" at bounding box center [42, 169] width 78 height 20
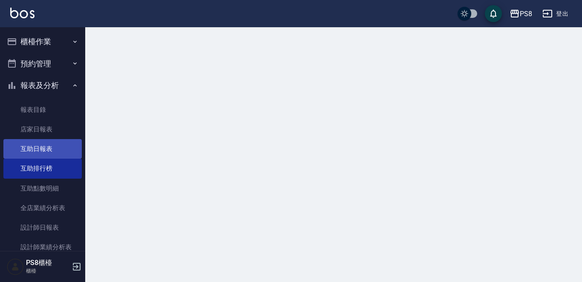
click at [51, 146] on link "互助日報表" at bounding box center [42, 149] width 78 height 20
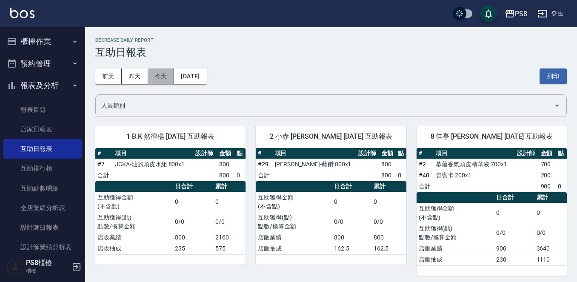
click at [163, 75] on button "今天" at bounding box center [161, 77] width 26 height 16
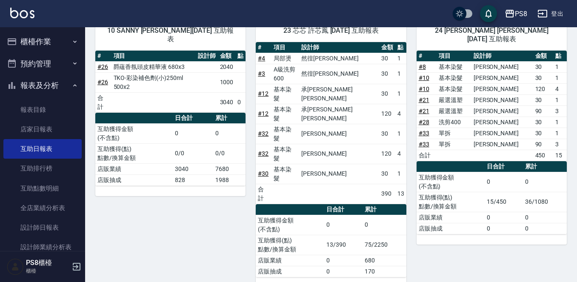
scroll to position [255, 0]
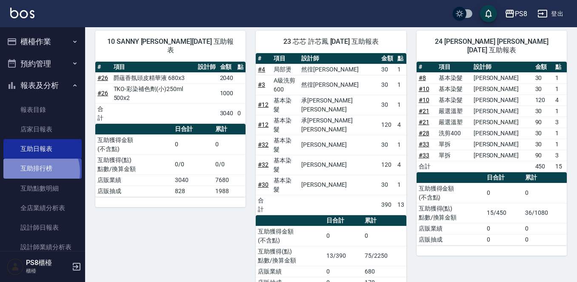
click at [36, 172] on link "互助排行榜" at bounding box center [42, 169] width 78 height 20
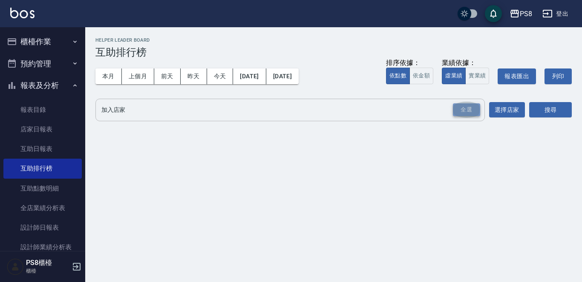
click at [470, 114] on div "全選" at bounding box center [466, 109] width 27 height 13
click at [515, 114] on button "選擇店家" at bounding box center [507, 111] width 36 height 16
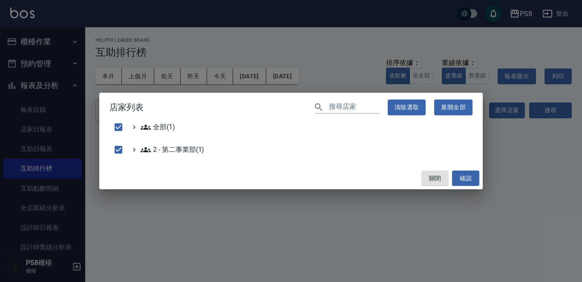
click at [537, 114] on div "店家列表 ​ 清除選取 展開全部 全部(1) 2 - 第二事業部(1) 關閉 確認" at bounding box center [291, 141] width 582 height 282
checkbox input "false"
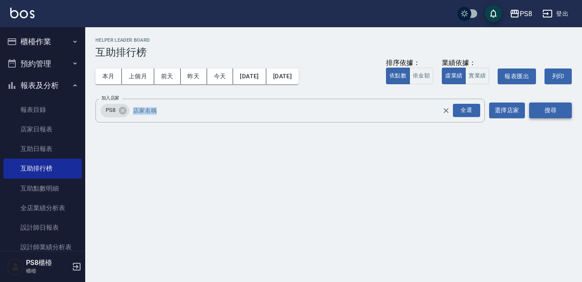
drag, startPoint x: 569, startPoint y: 93, endPoint x: 553, endPoint y: 104, distance: 20.0
click at [560, 103] on div "PS8 [DATE] - [DATE] 互助排行榜 列印時間： [DATE][PHONE_NUMBER]:55 Helper Leader Board 互助排…" at bounding box center [333, 82] width 496 height 110
drag, startPoint x: 551, startPoint y: 105, endPoint x: 544, endPoint y: 103, distance: 7.4
click at [545, 103] on button "搜尋" at bounding box center [550, 111] width 43 height 16
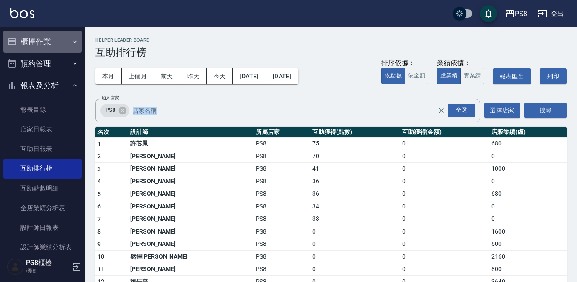
click at [48, 34] on button "櫃檯作業" at bounding box center [42, 42] width 78 height 22
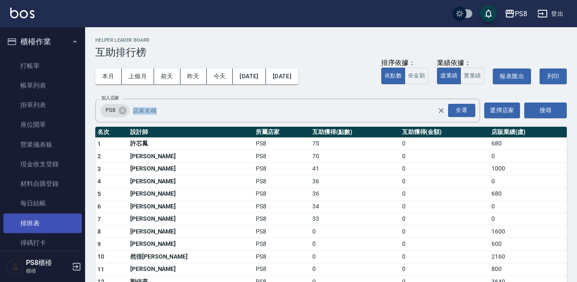
click at [23, 225] on link "排班表" at bounding box center [42, 224] width 78 height 20
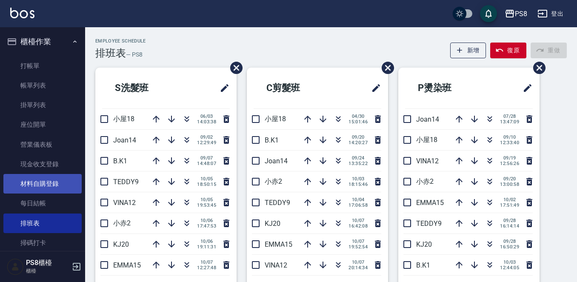
drag, startPoint x: 42, startPoint y: 210, endPoint x: 42, endPoint y: 187, distance: 22.6
click at [42, 209] on link "每日結帳" at bounding box center [42, 204] width 78 height 20
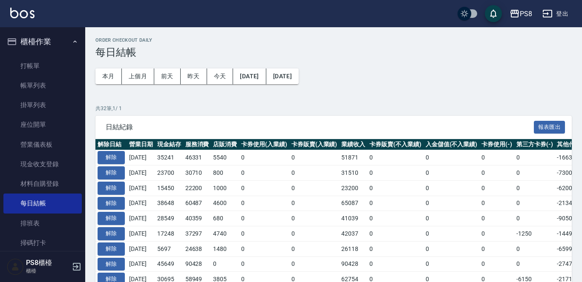
drag, startPoint x: 51, startPoint y: 36, endPoint x: 79, endPoint y: 38, distance: 28.2
click at [51, 36] on button "櫃檯作業" at bounding box center [42, 42] width 78 height 22
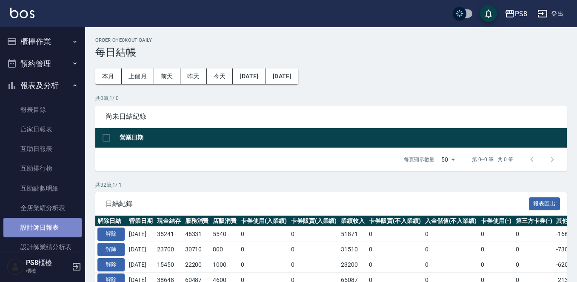
click at [46, 219] on link "設計師日報表" at bounding box center [42, 228] width 78 height 20
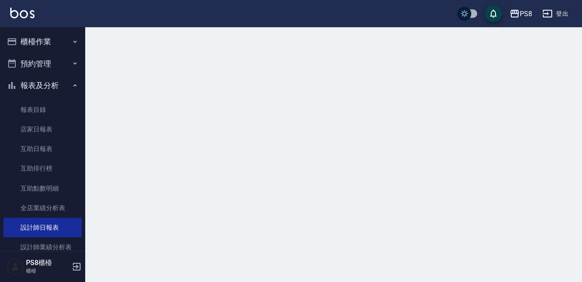
click at [51, 86] on button "報表及分析" at bounding box center [42, 86] width 78 height 22
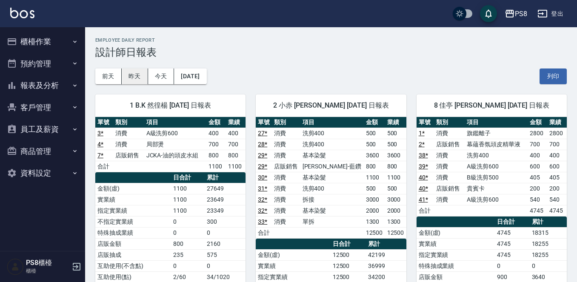
click at [142, 75] on button "昨天" at bounding box center [135, 77] width 26 height 16
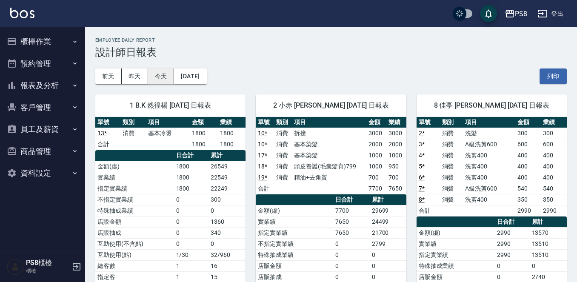
click at [168, 71] on button "今天" at bounding box center [161, 77] width 26 height 16
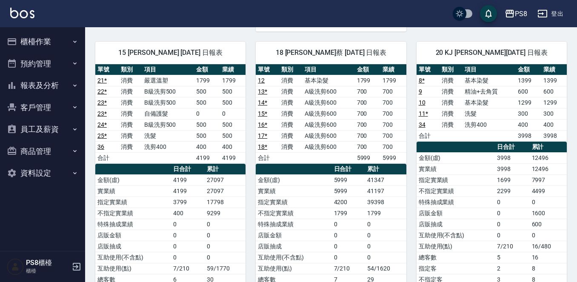
scroll to position [675, 0]
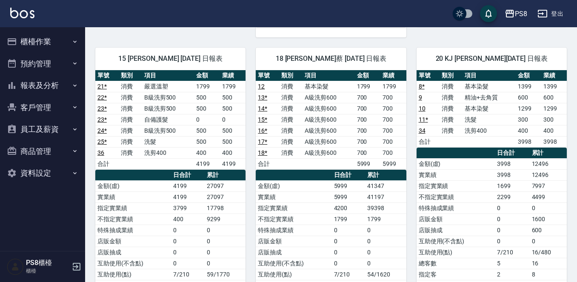
click at [411, 69] on div "20 KJ [PERSON_NAME][DATE] 日報表 單號 類別 項目 金額 業績 8 * 消費 基本染髮 1399 1399 9 消費 精油+去角質 …" at bounding box center [487, 197] width 161 height 320
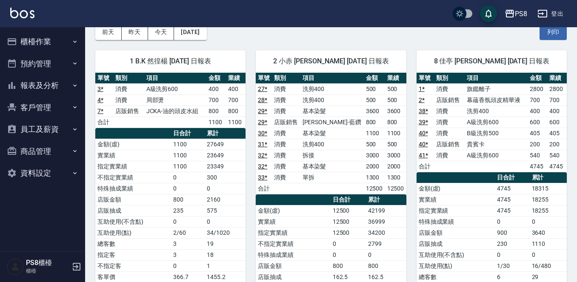
scroll to position [0, 0]
